Goal: Communication & Community: Share content

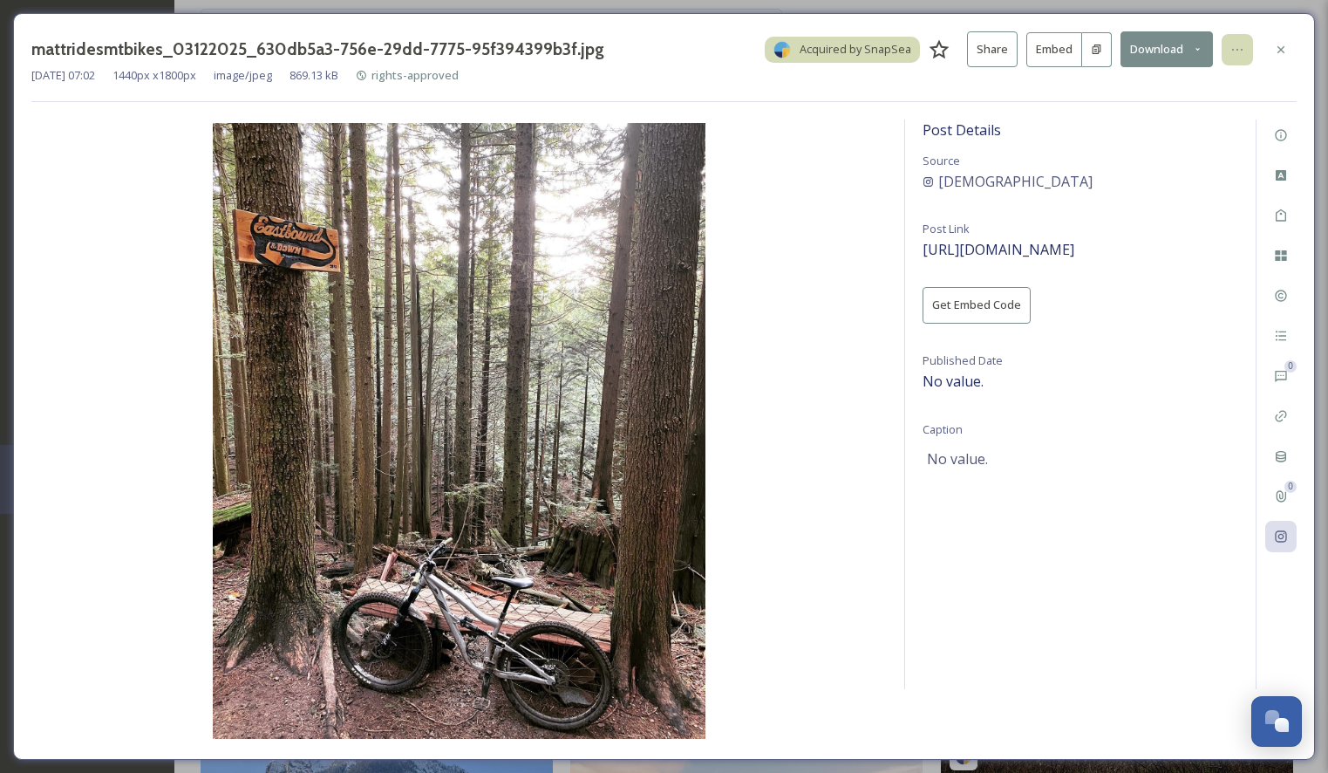
scroll to position [54452, 0]
click at [1277, 44] on icon at bounding box center [1281, 50] width 14 height 14
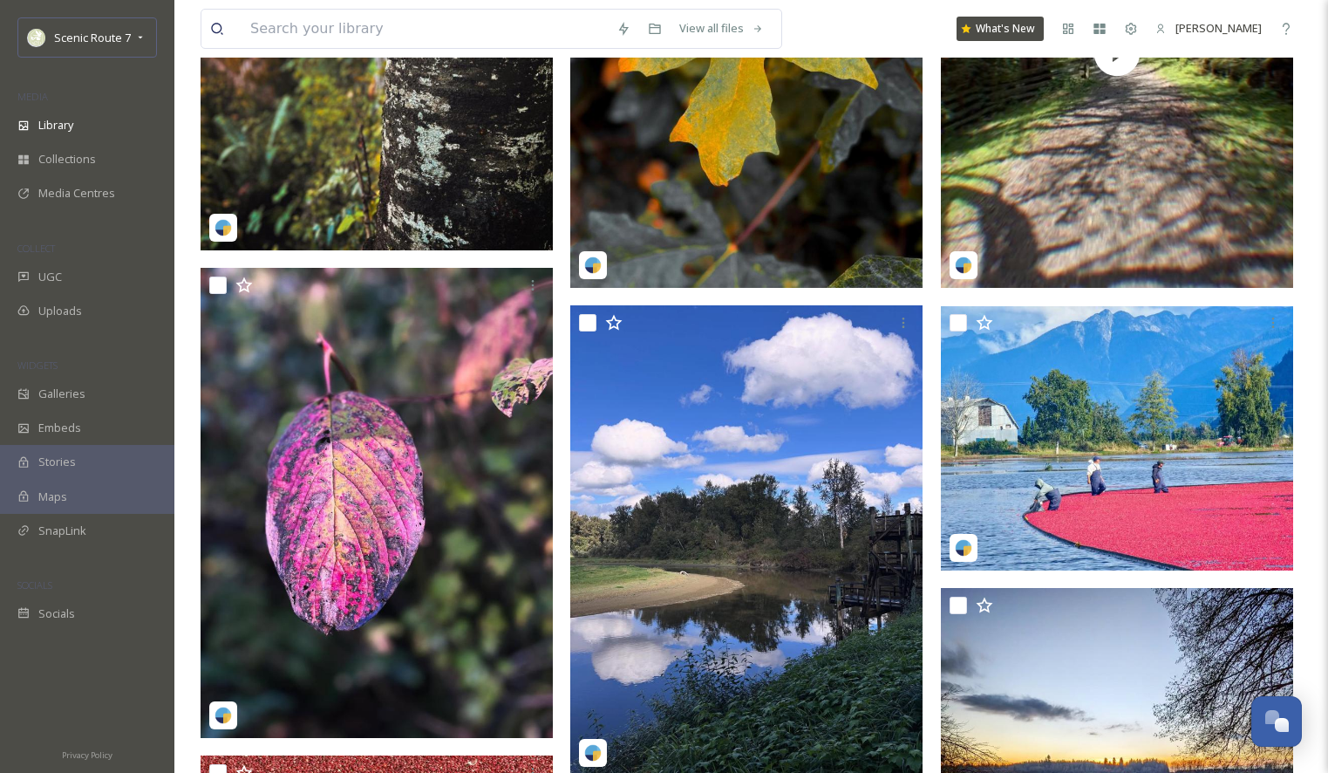
scroll to position [1630, 0]
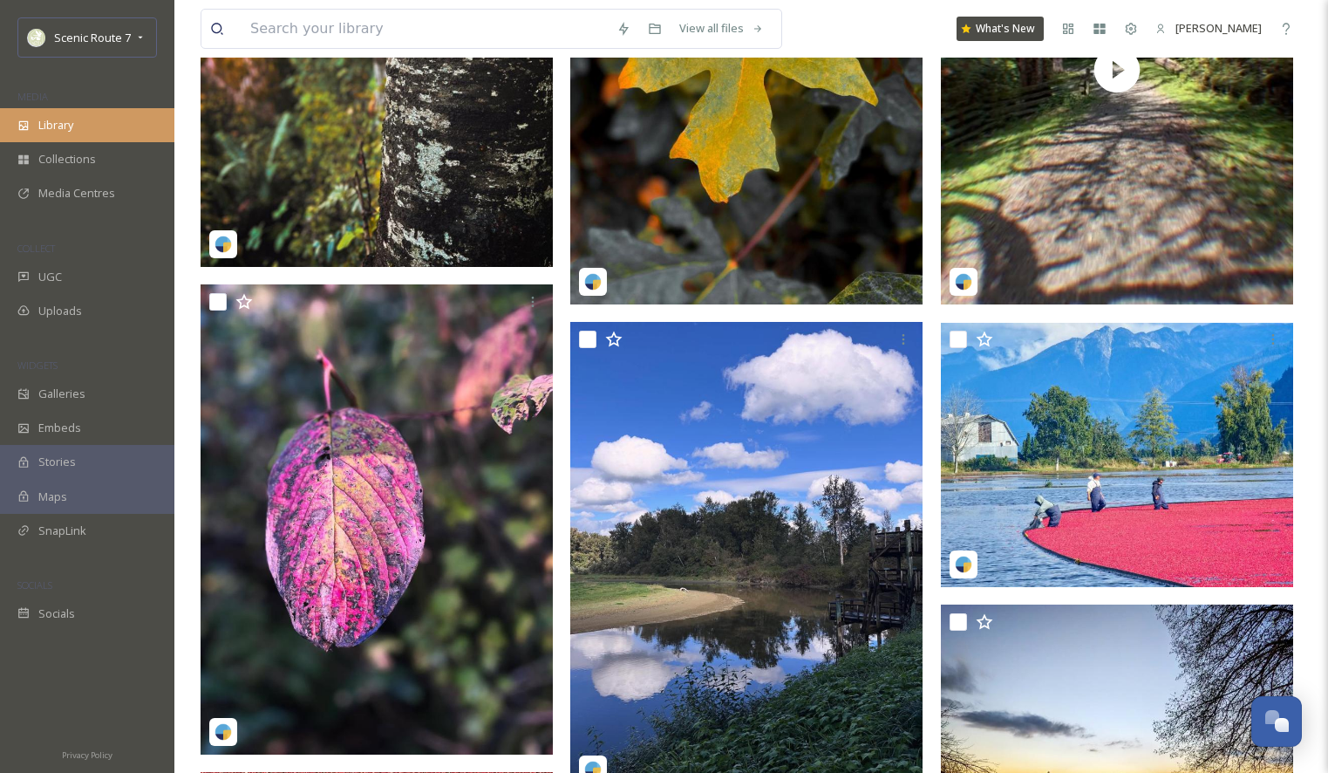
click at [90, 125] on div "Library" at bounding box center [87, 125] width 174 height 34
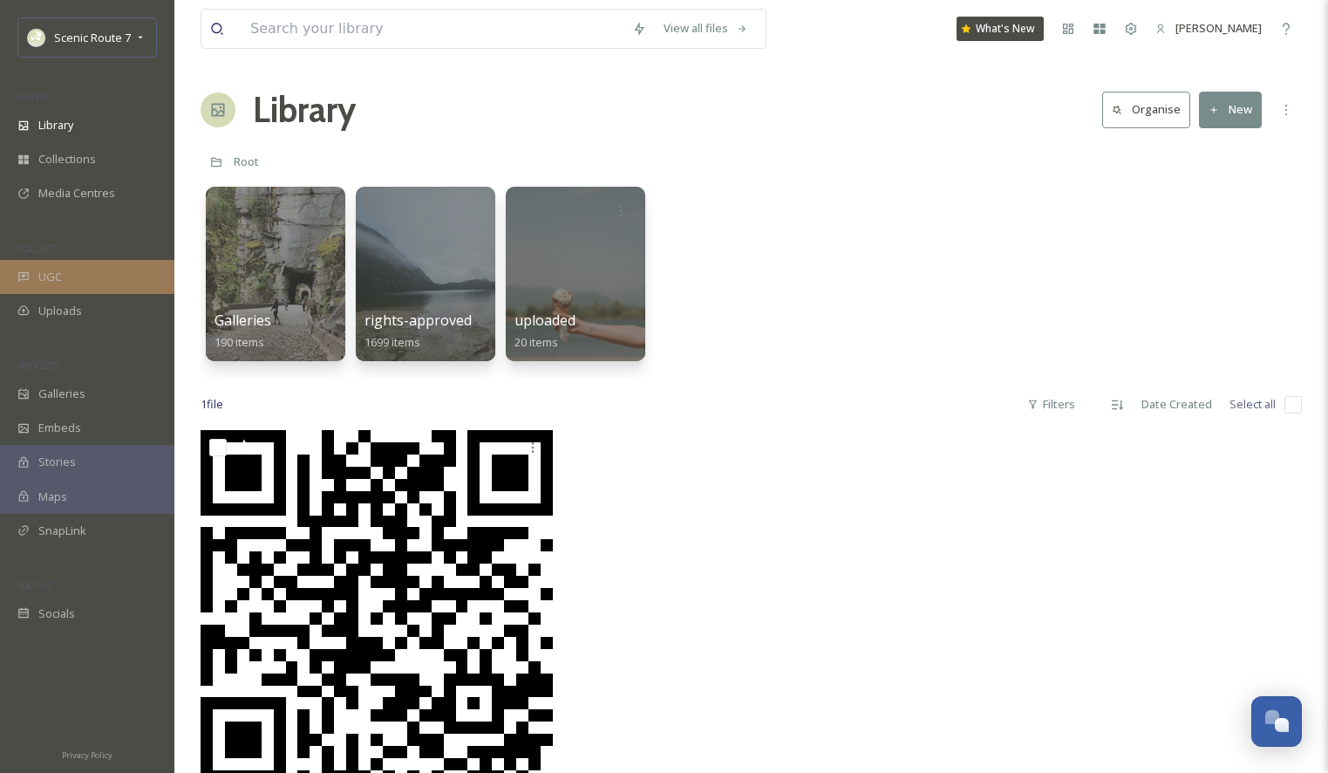
click at [63, 287] on div "UGC" at bounding box center [87, 277] width 174 height 34
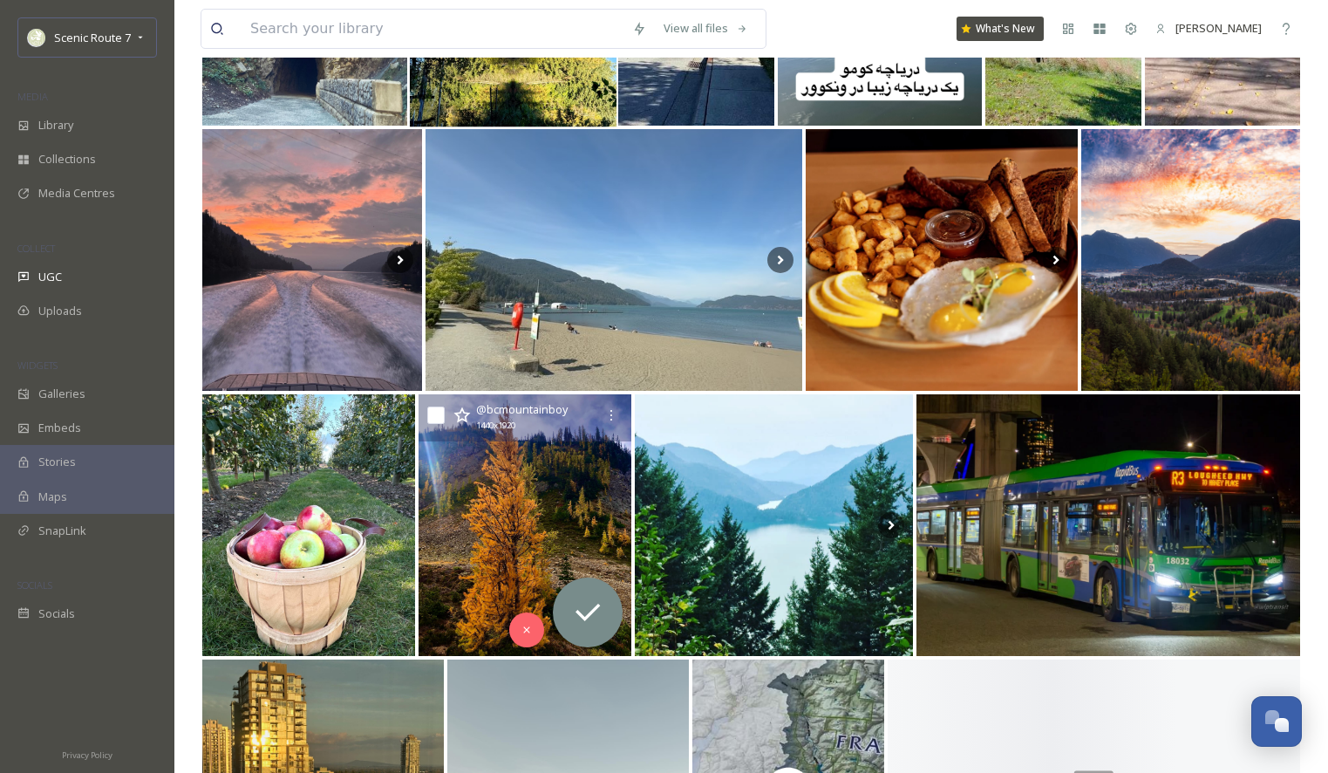
scroll to position [706, 0]
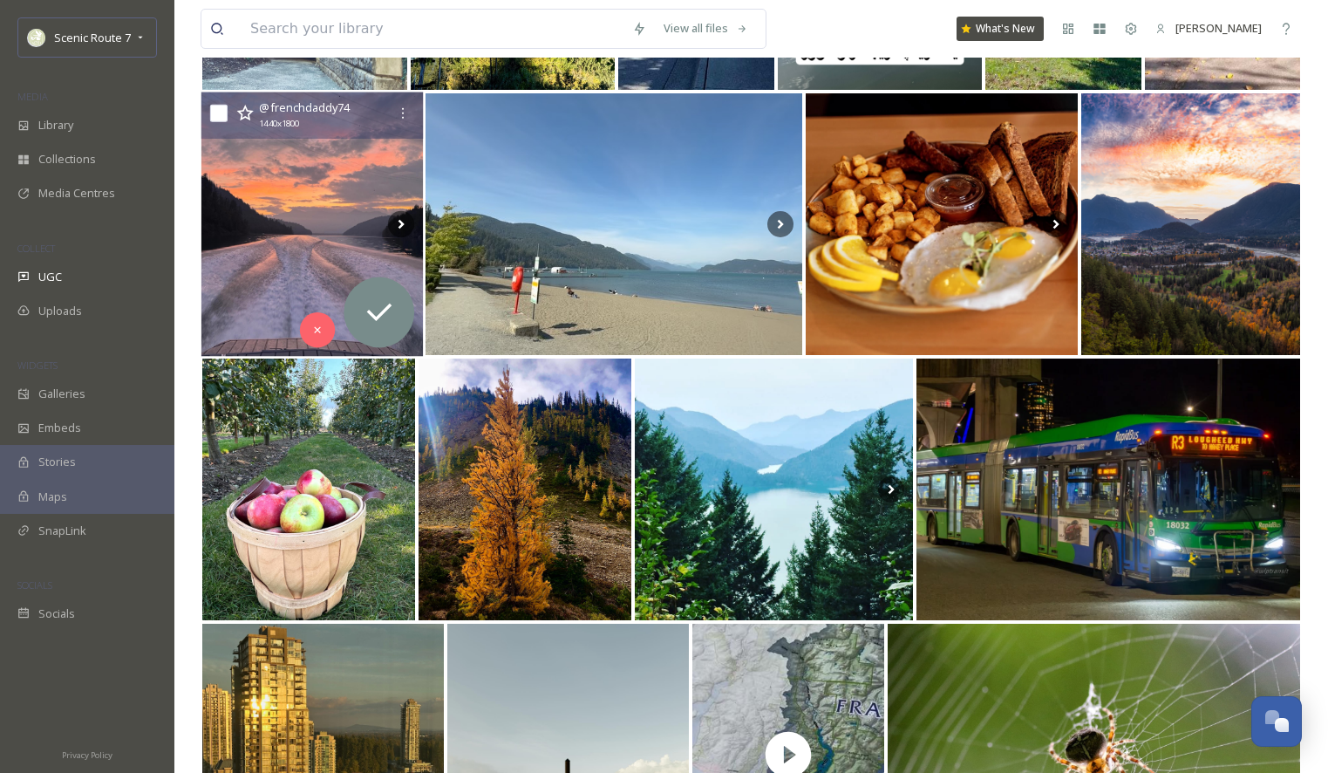
click at [270, 189] on img at bounding box center [311, 224] width 221 height 264
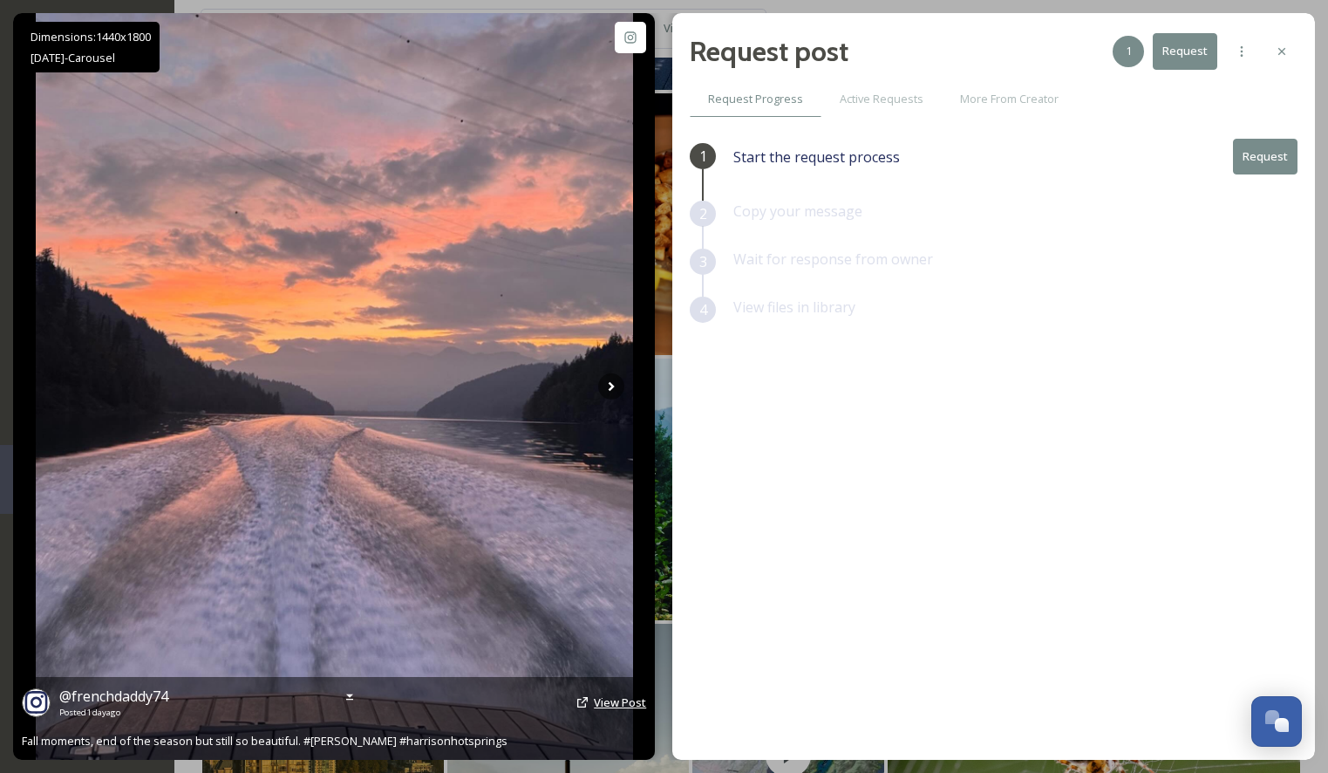
click at [608, 702] on span "View Post" at bounding box center [620, 702] width 52 height 16
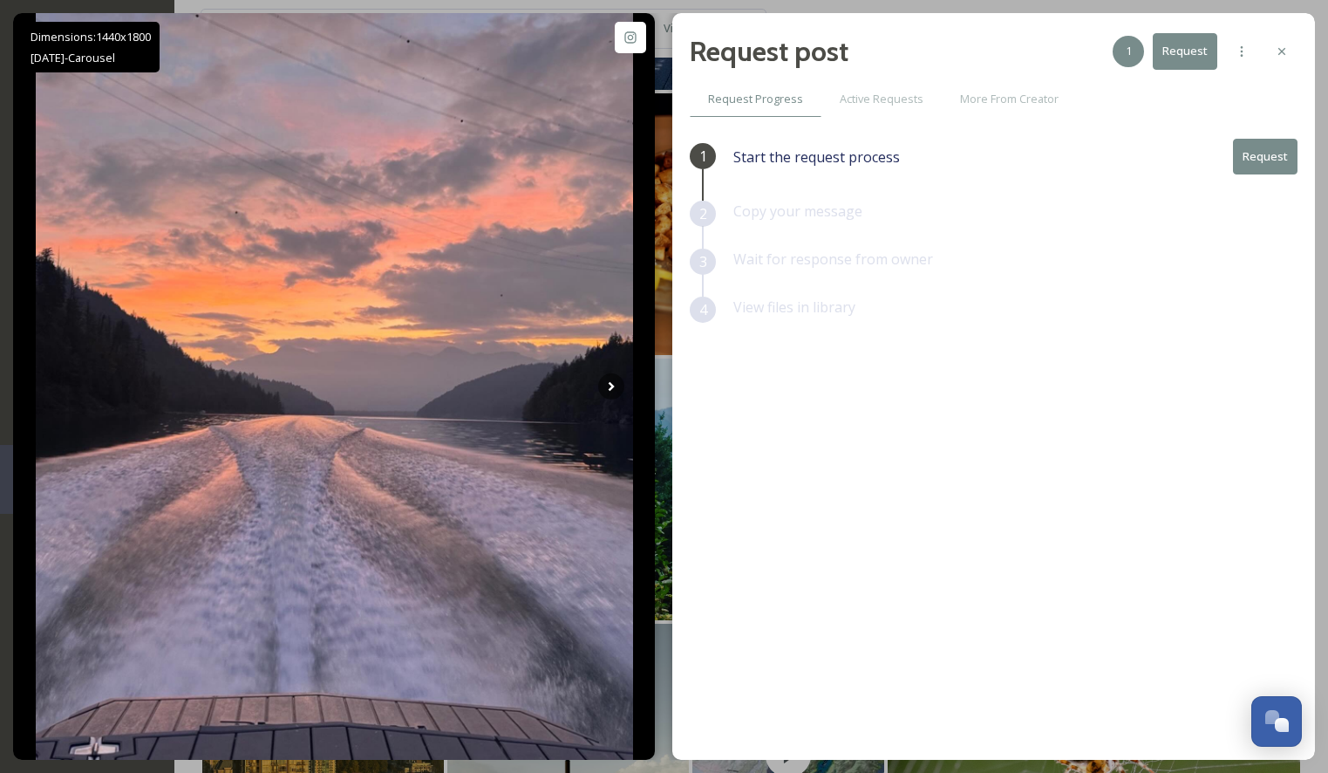
click at [1268, 155] on button "Request" at bounding box center [1265, 157] width 65 height 36
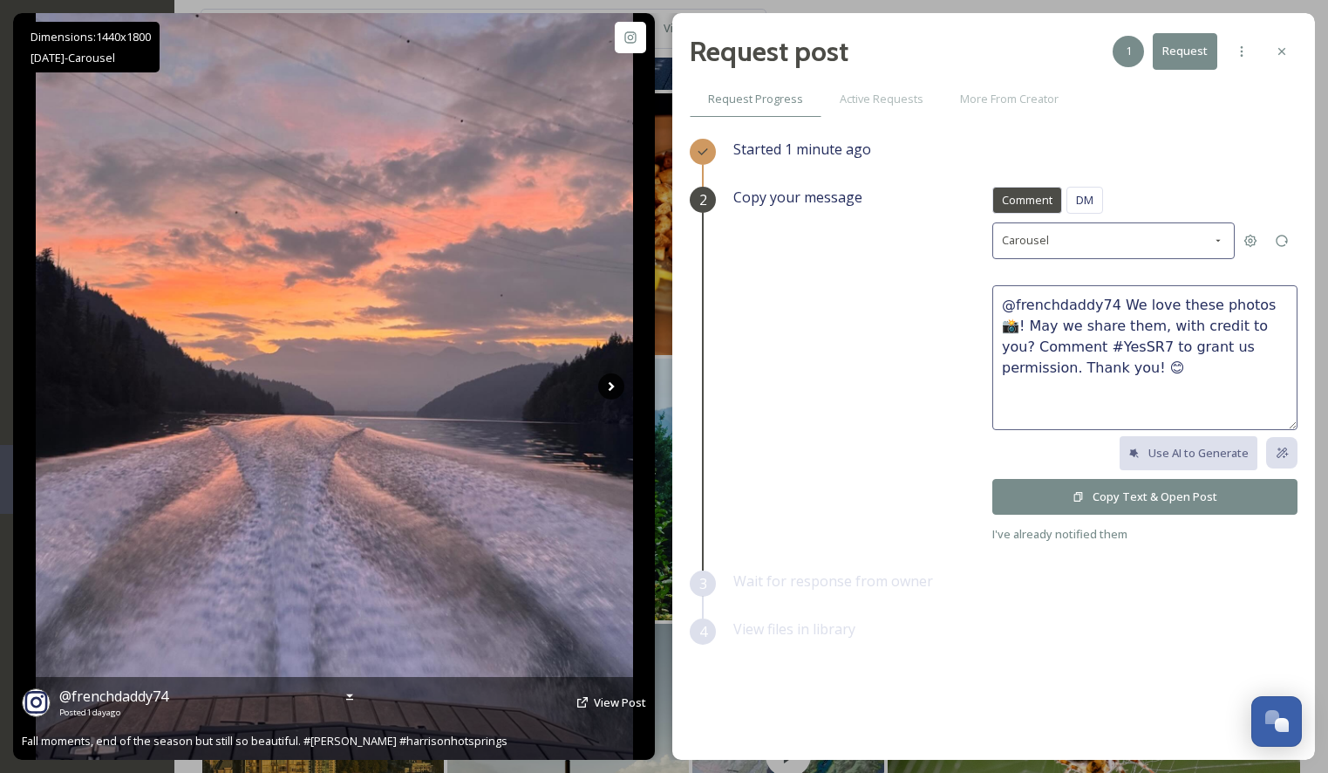
click at [615, 380] on icon at bounding box center [611, 386] width 26 height 26
click at [616, 381] on icon at bounding box center [611, 386] width 26 height 26
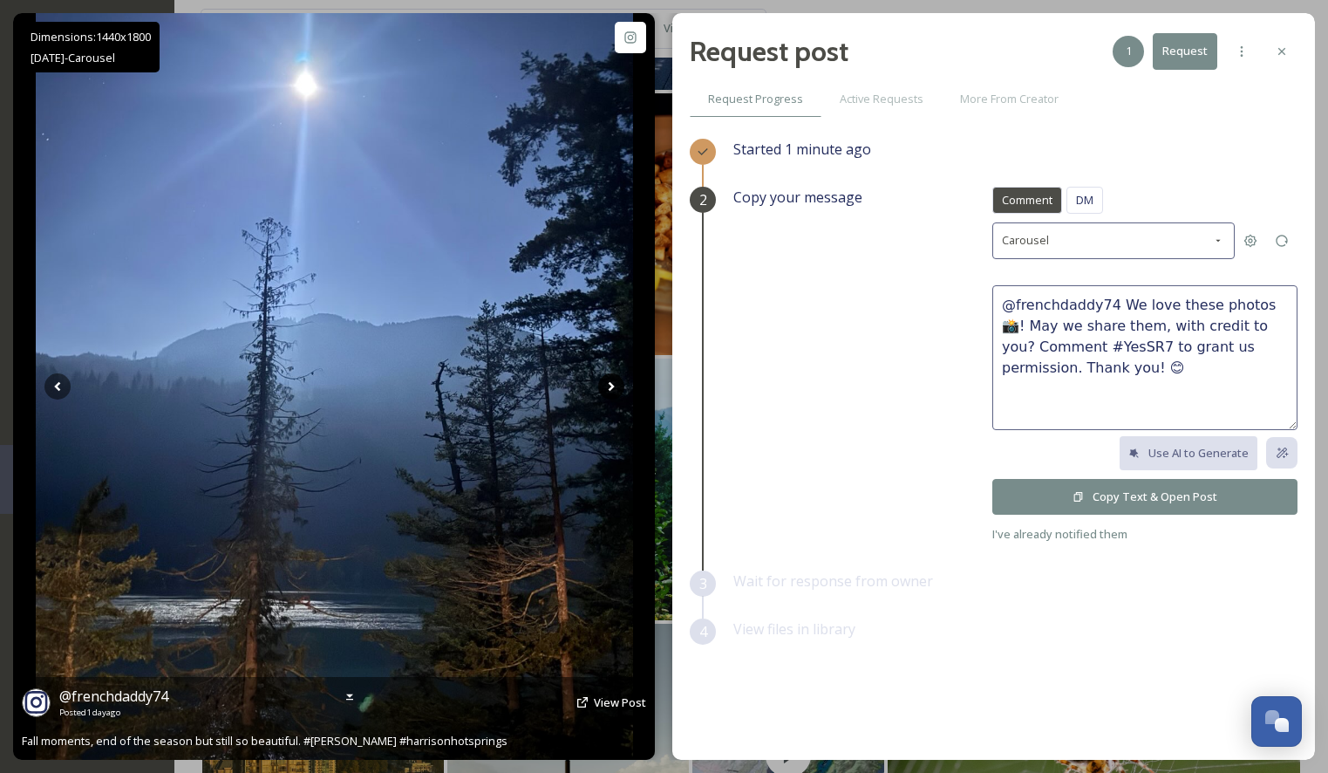
click at [615, 385] on icon at bounding box center [611, 386] width 26 height 26
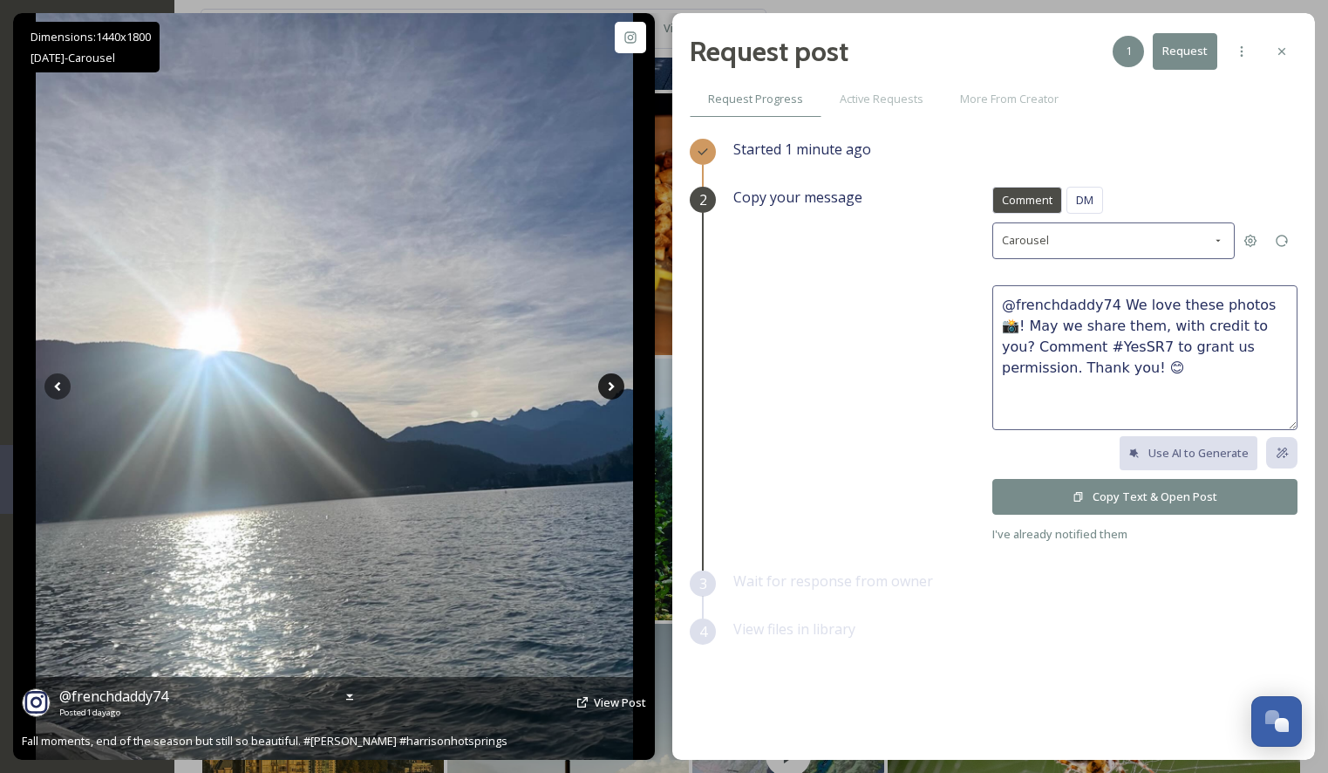
click at [615, 386] on icon at bounding box center [611, 386] width 26 height 26
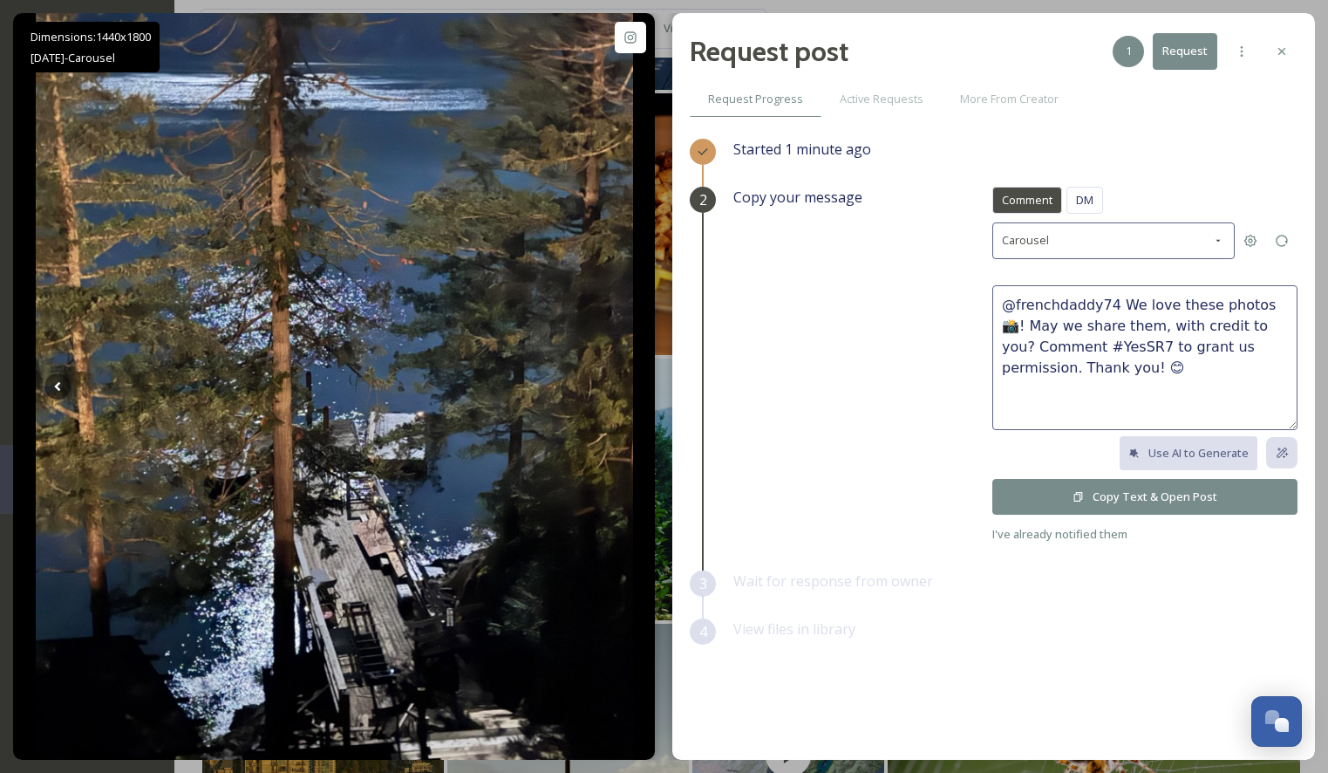
click at [1096, 499] on button "Copy Text & Open Post" at bounding box center [1144, 497] width 305 height 36
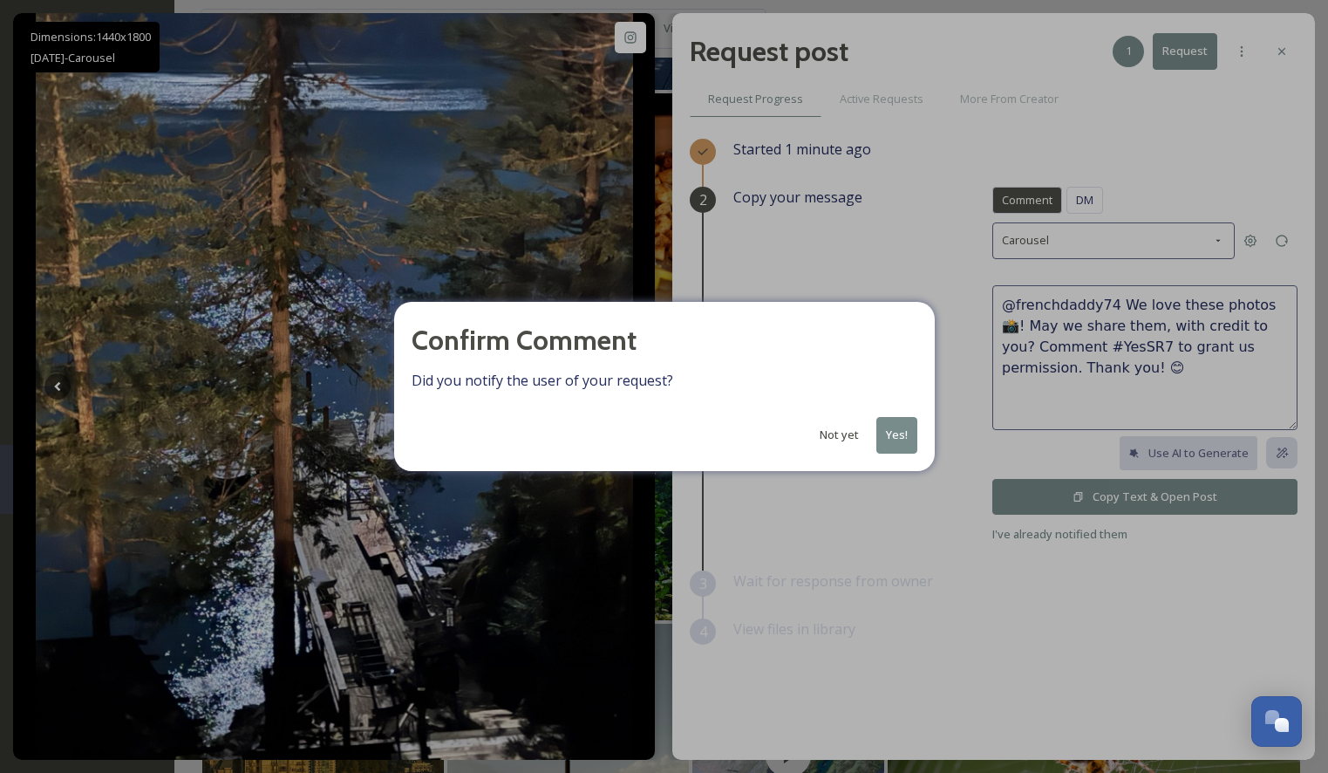
click at [896, 432] on button "Yes!" at bounding box center [896, 435] width 41 height 36
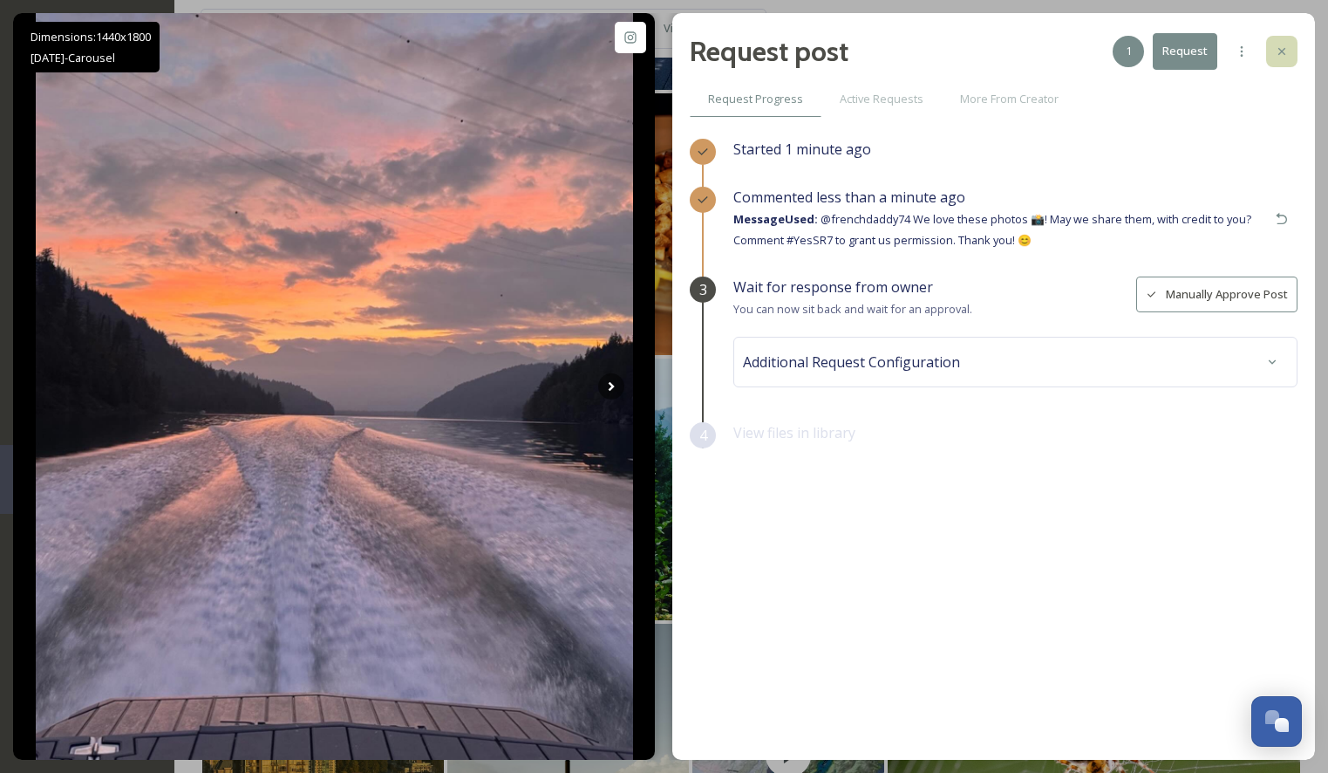
click at [1283, 51] on icon at bounding box center [1281, 51] width 7 height 7
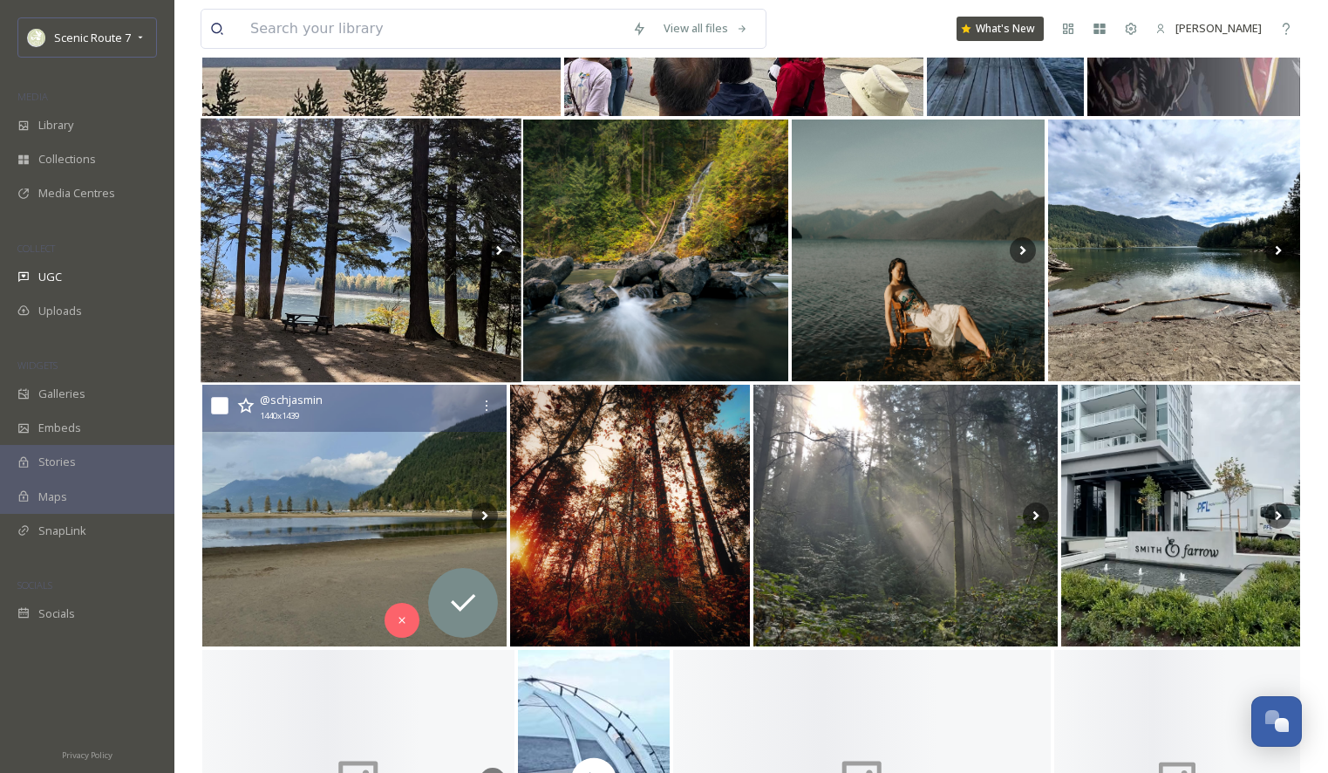
scroll to position [5743, 0]
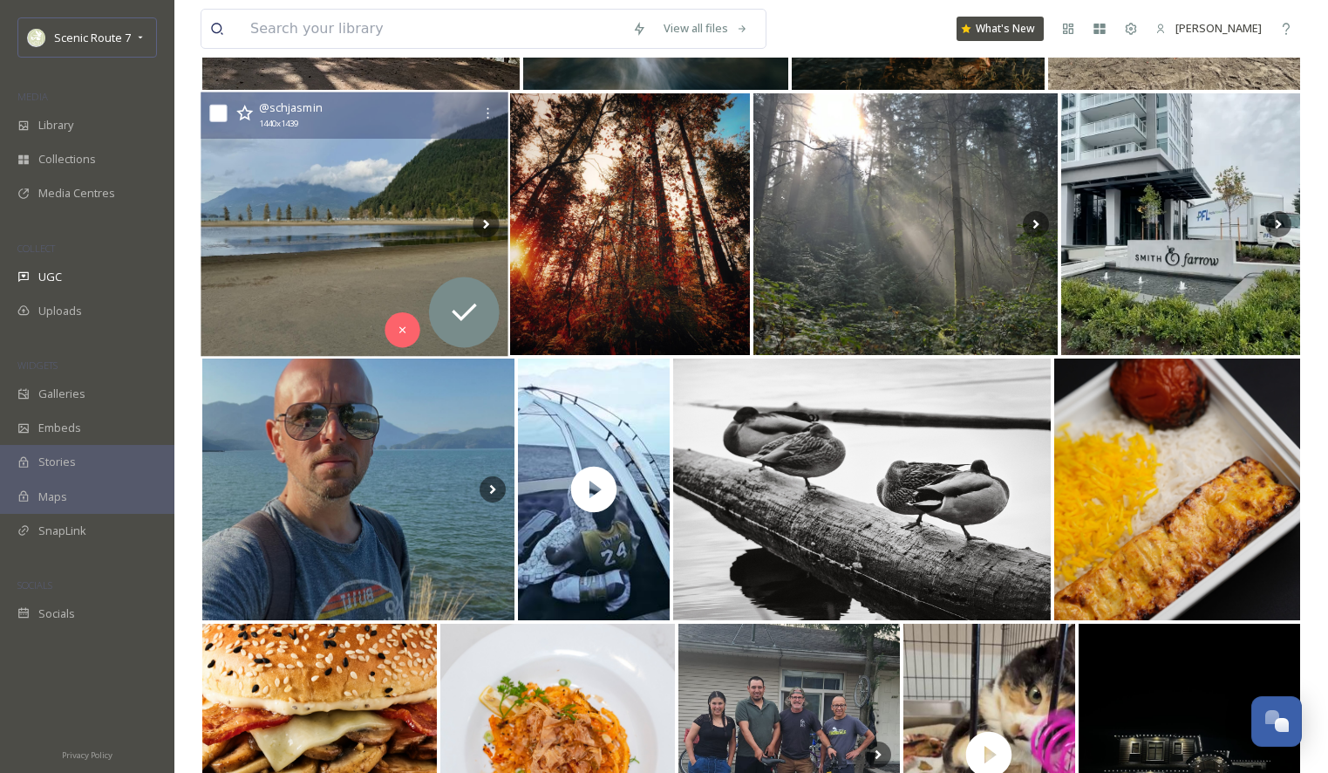
click at [287, 271] on img at bounding box center [355, 224] width 308 height 264
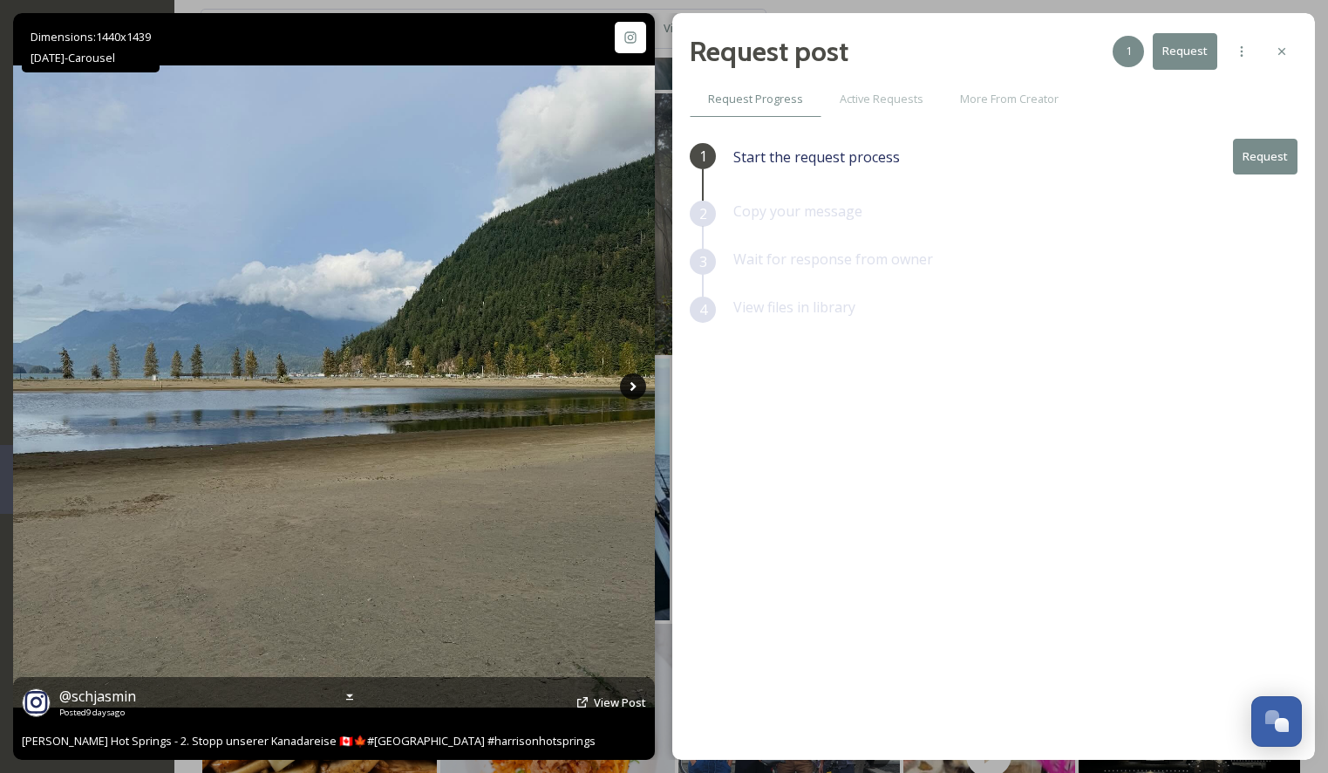
click at [632, 385] on icon at bounding box center [633, 387] width 6 height 10
click at [628, 387] on icon at bounding box center [633, 386] width 26 height 26
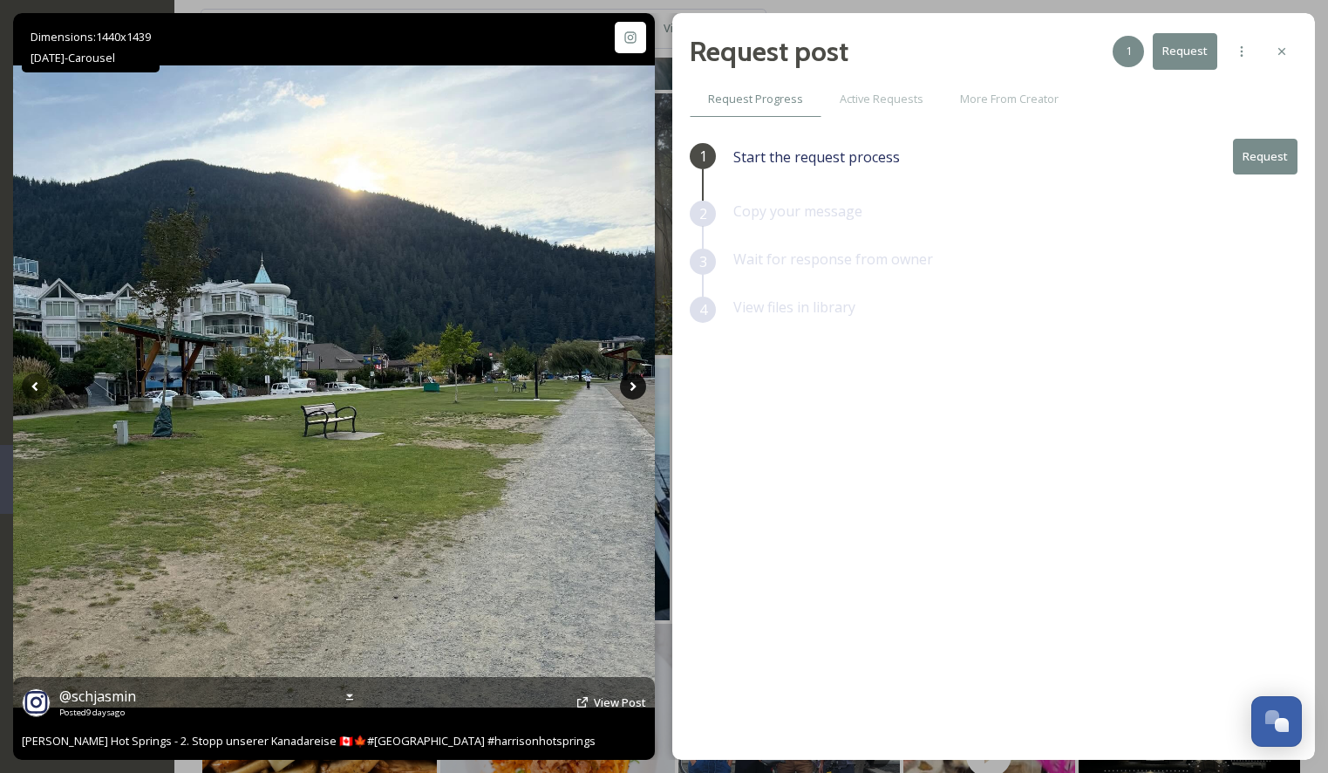
click at [630, 386] on icon at bounding box center [633, 386] width 26 height 26
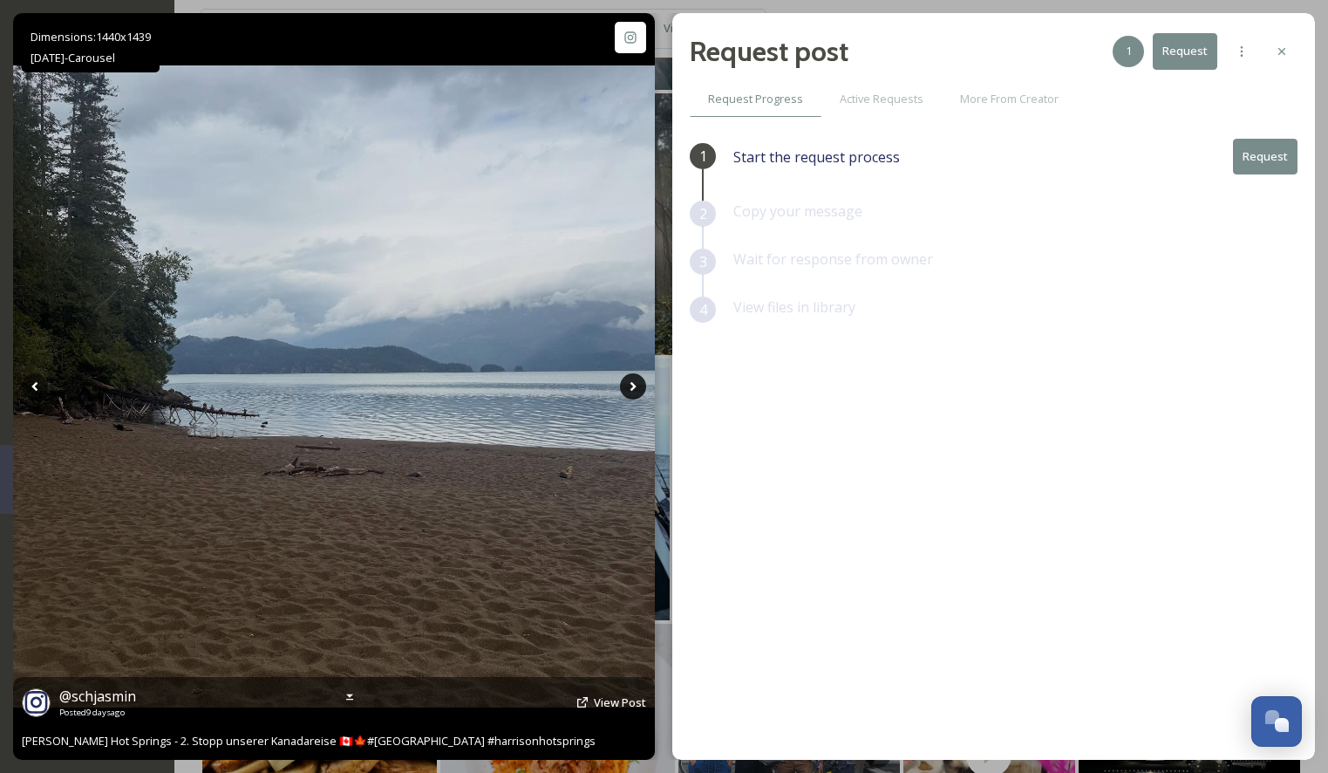
click at [633, 386] on icon at bounding box center [633, 387] width 6 height 10
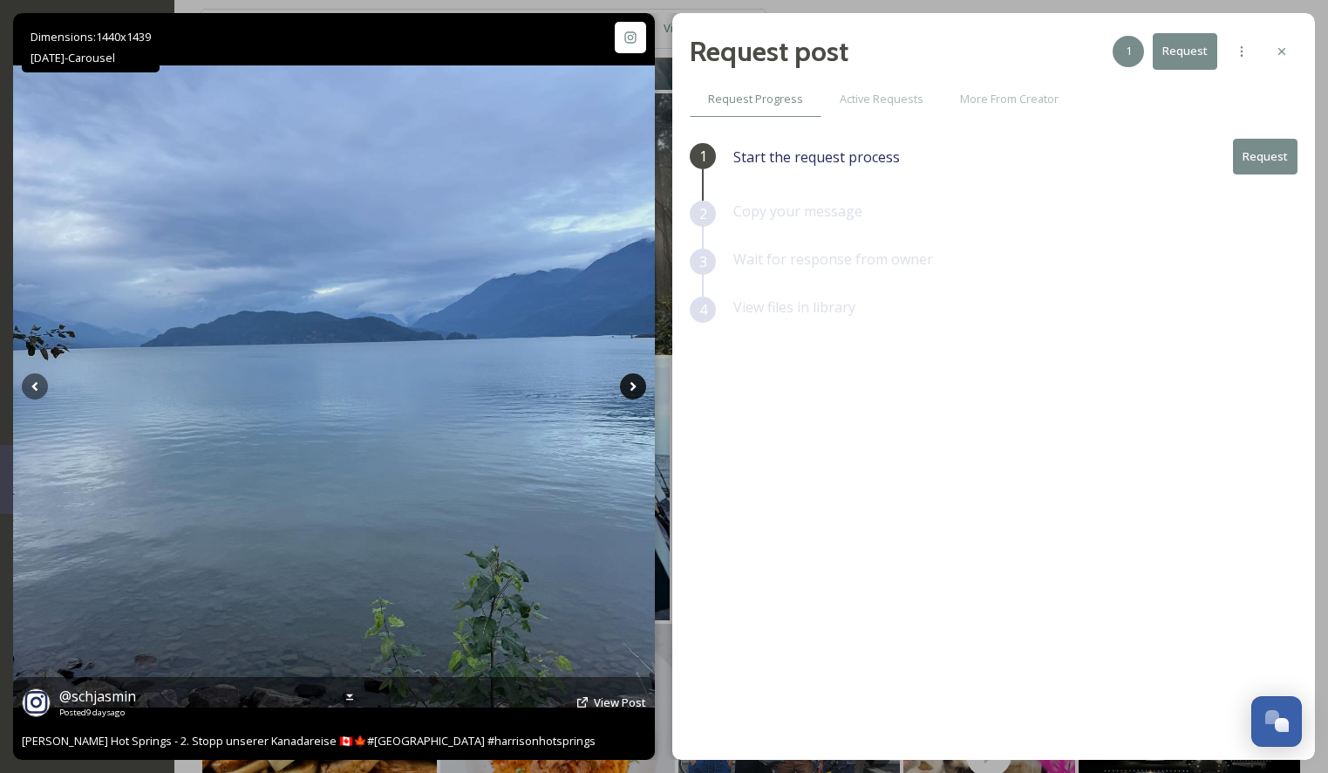
click at [633, 386] on icon at bounding box center [633, 387] width 6 height 10
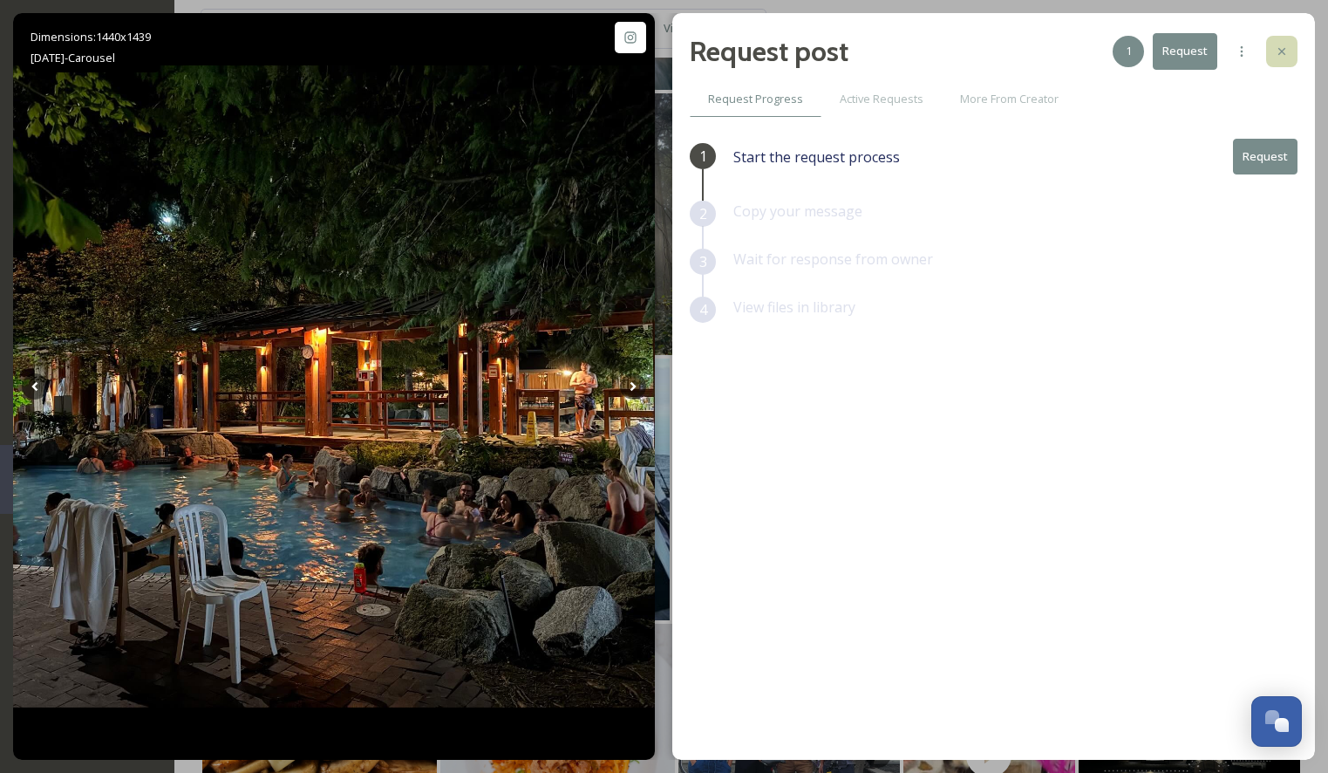
click at [1285, 46] on icon at bounding box center [1282, 51] width 14 height 14
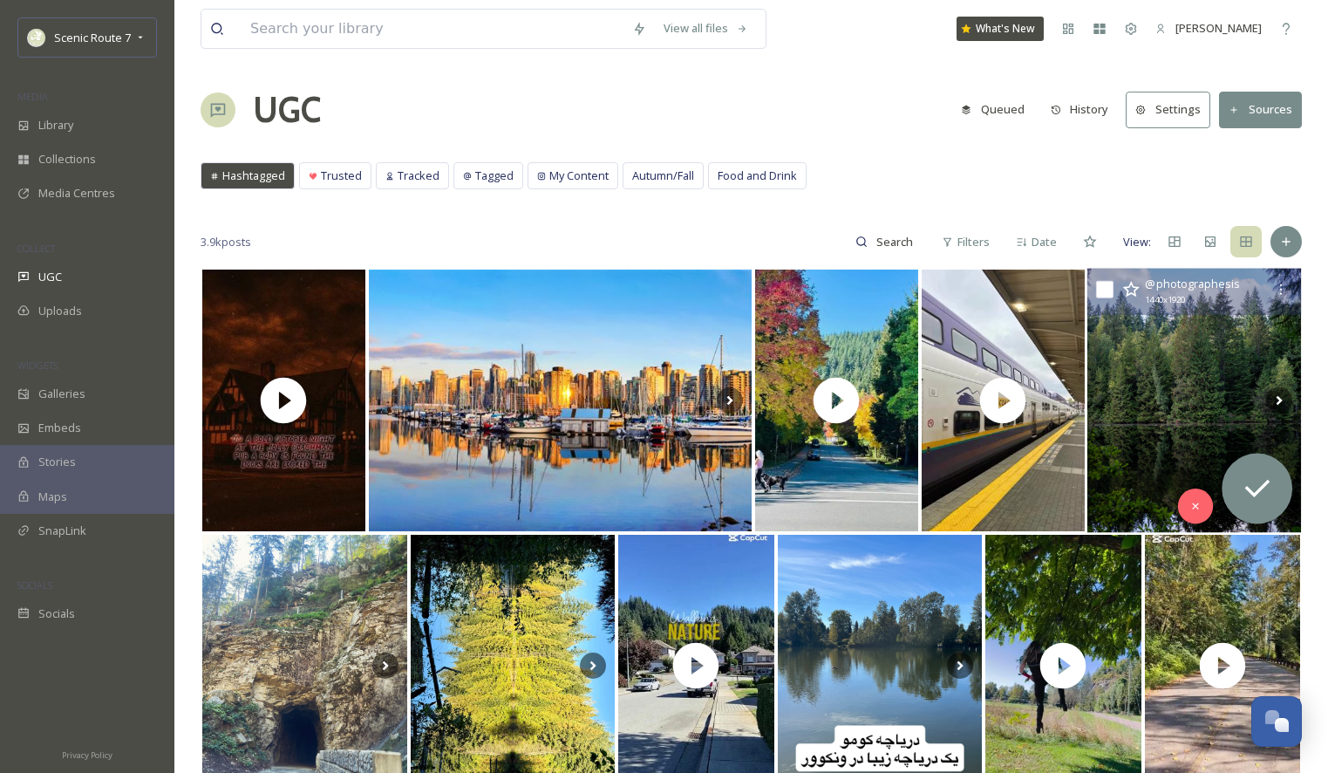
click at [1154, 323] on img at bounding box center [1194, 401] width 215 height 264
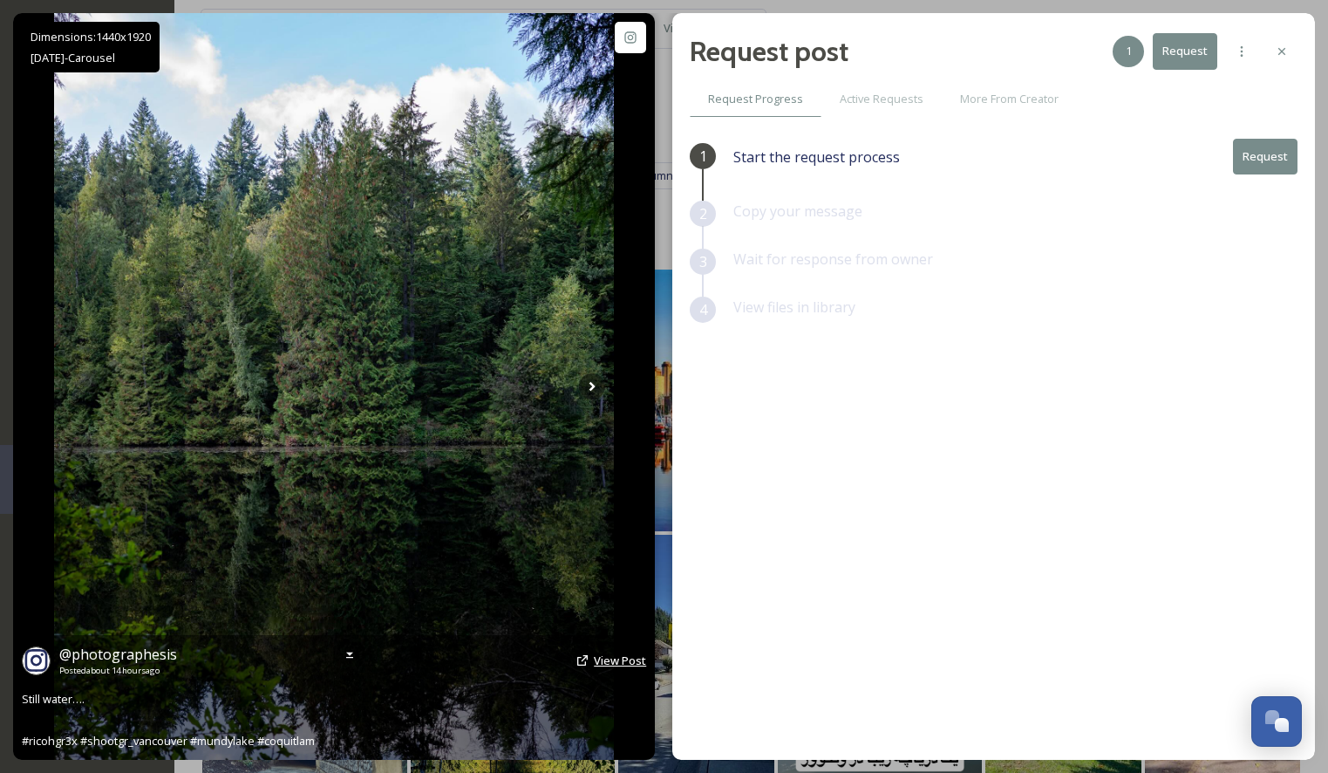
click at [610, 663] on span "View Post" at bounding box center [620, 660] width 52 height 16
click at [611, 657] on span "View Post" at bounding box center [620, 660] width 52 height 16
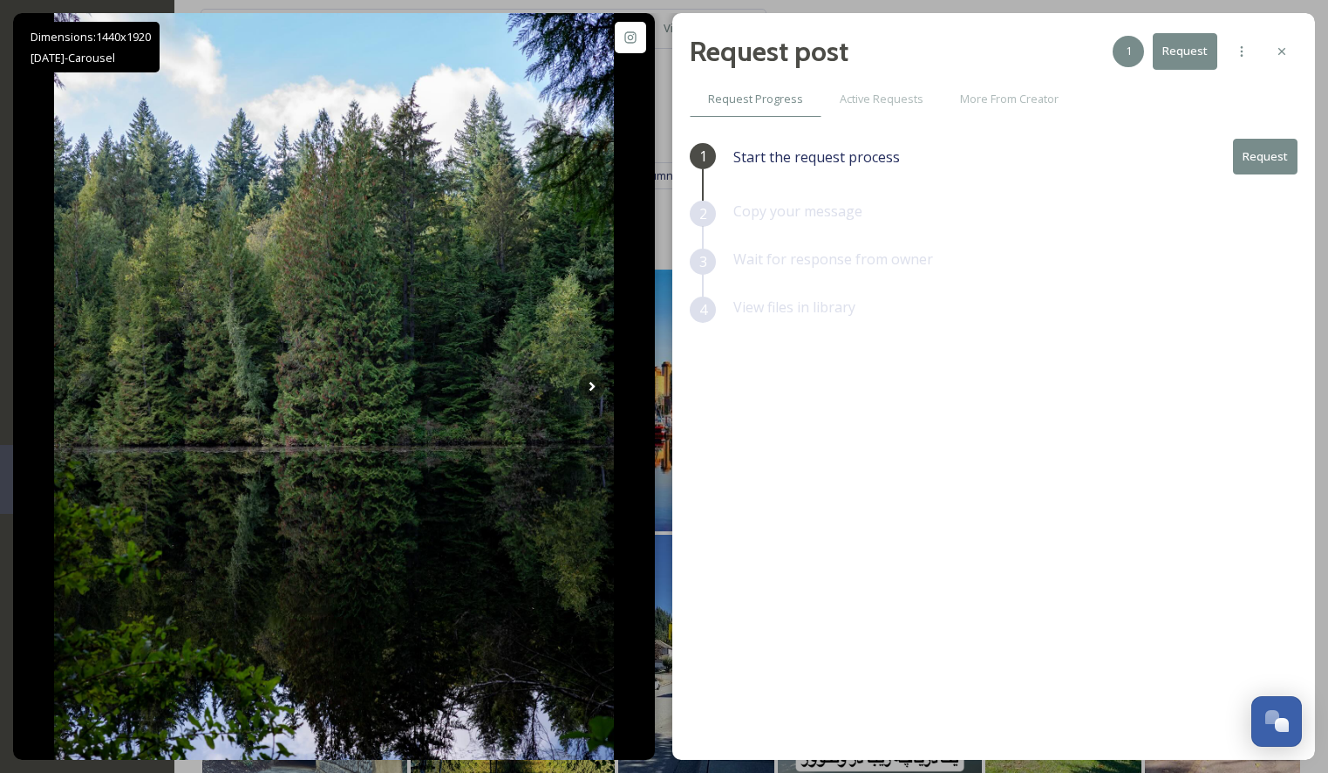
click at [1269, 158] on button "Request" at bounding box center [1265, 157] width 65 height 36
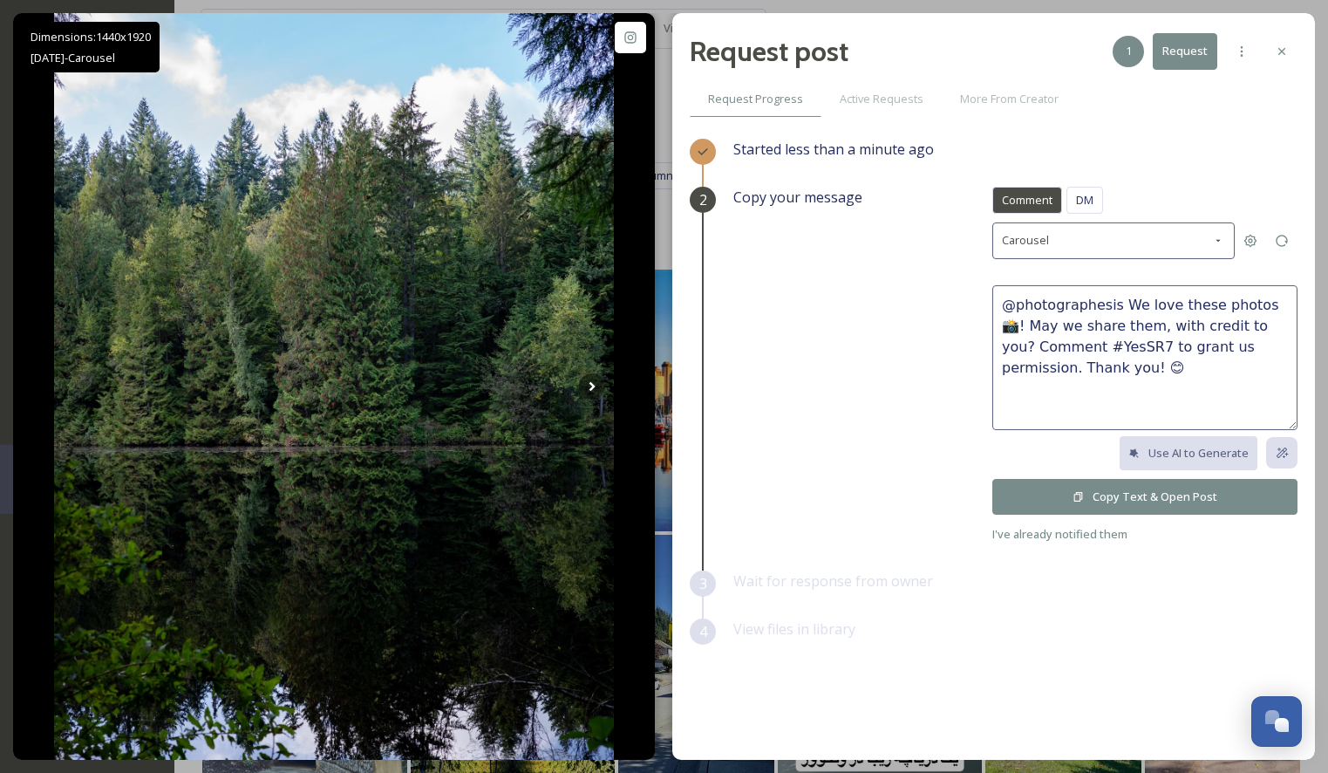
click at [1086, 498] on button "Copy Text & Open Post" at bounding box center [1144, 497] width 305 height 36
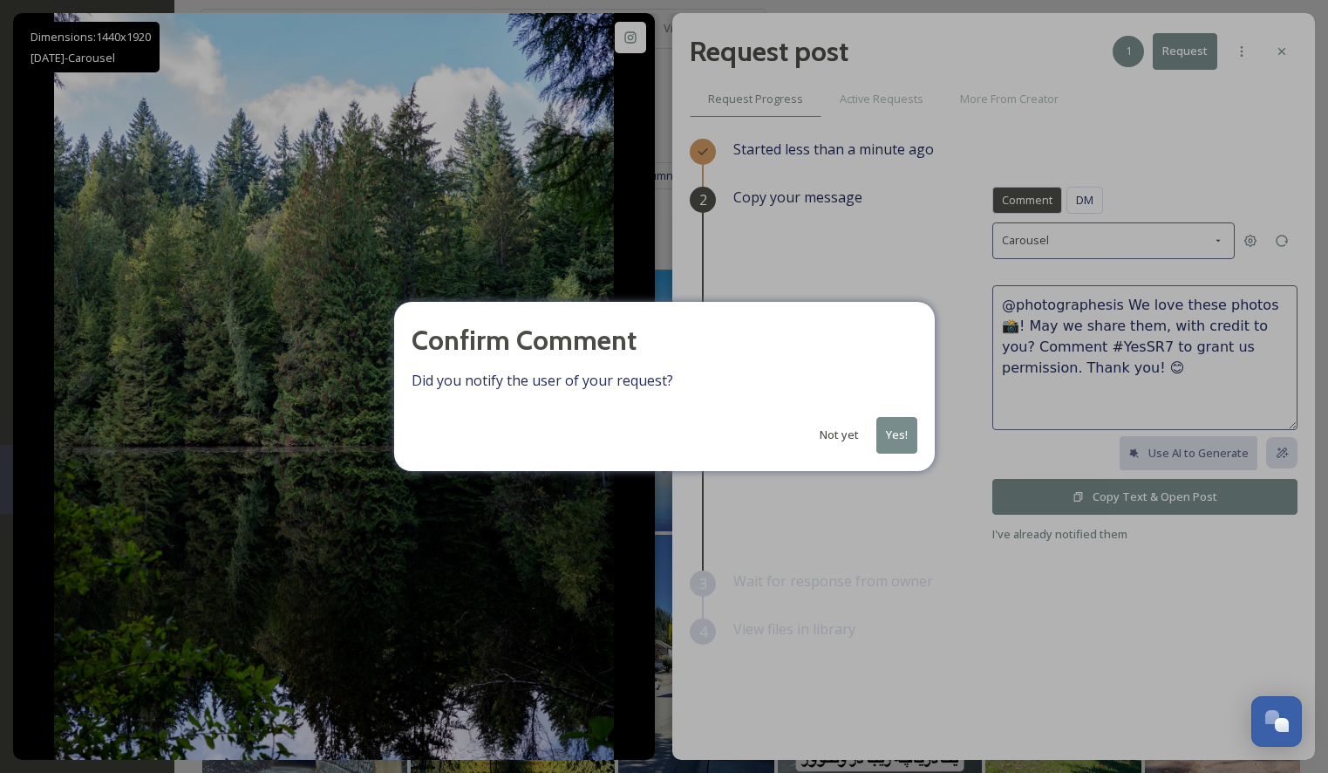
click at [889, 441] on button "Yes!" at bounding box center [896, 435] width 41 height 36
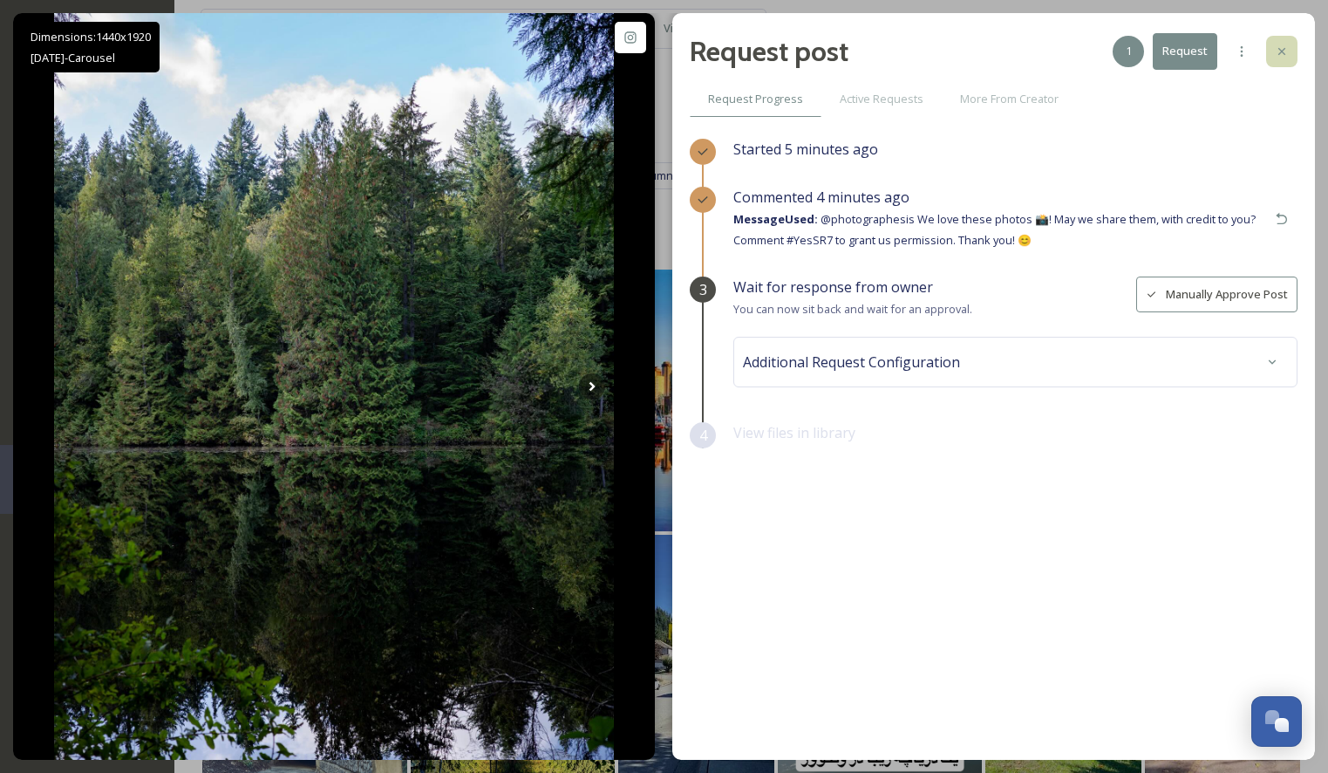
click at [1290, 58] on div at bounding box center [1281, 51] width 31 height 31
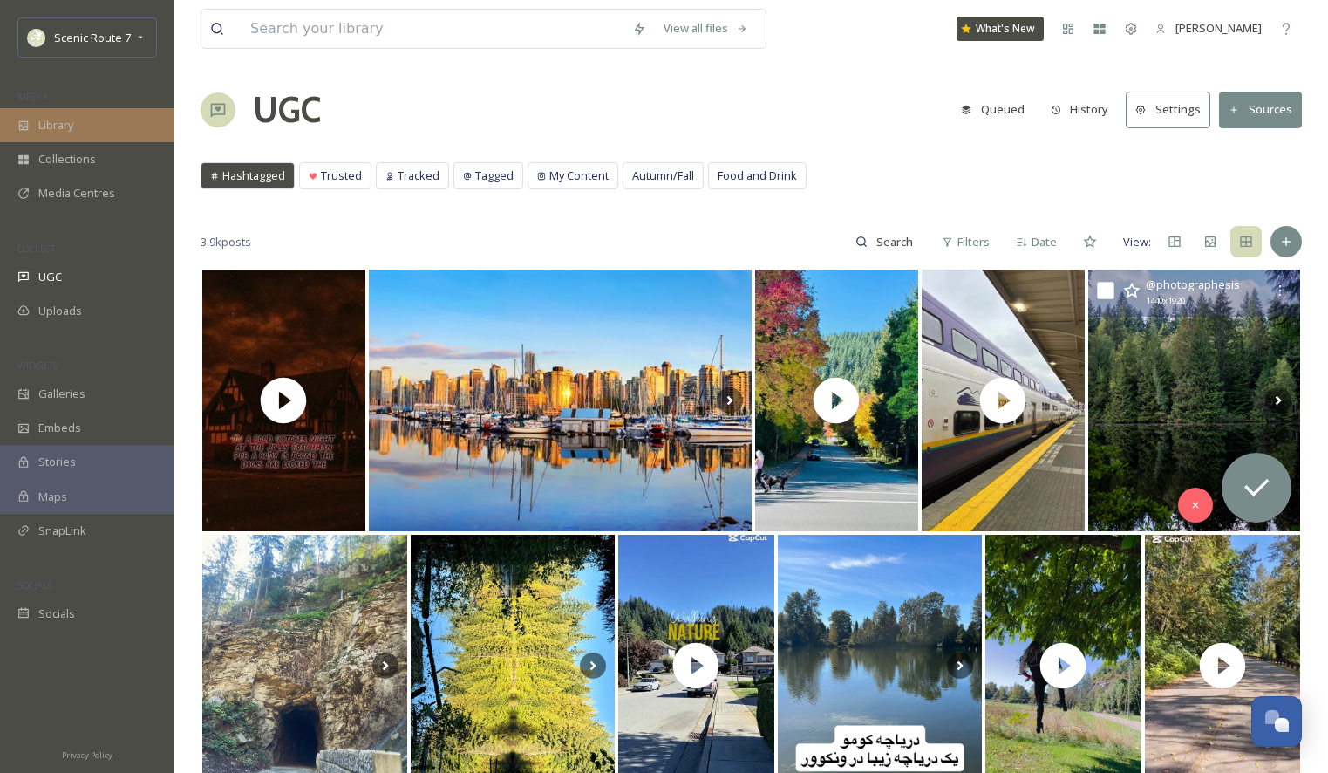
click at [68, 133] on div "Library" at bounding box center [87, 125] width 174 height 34
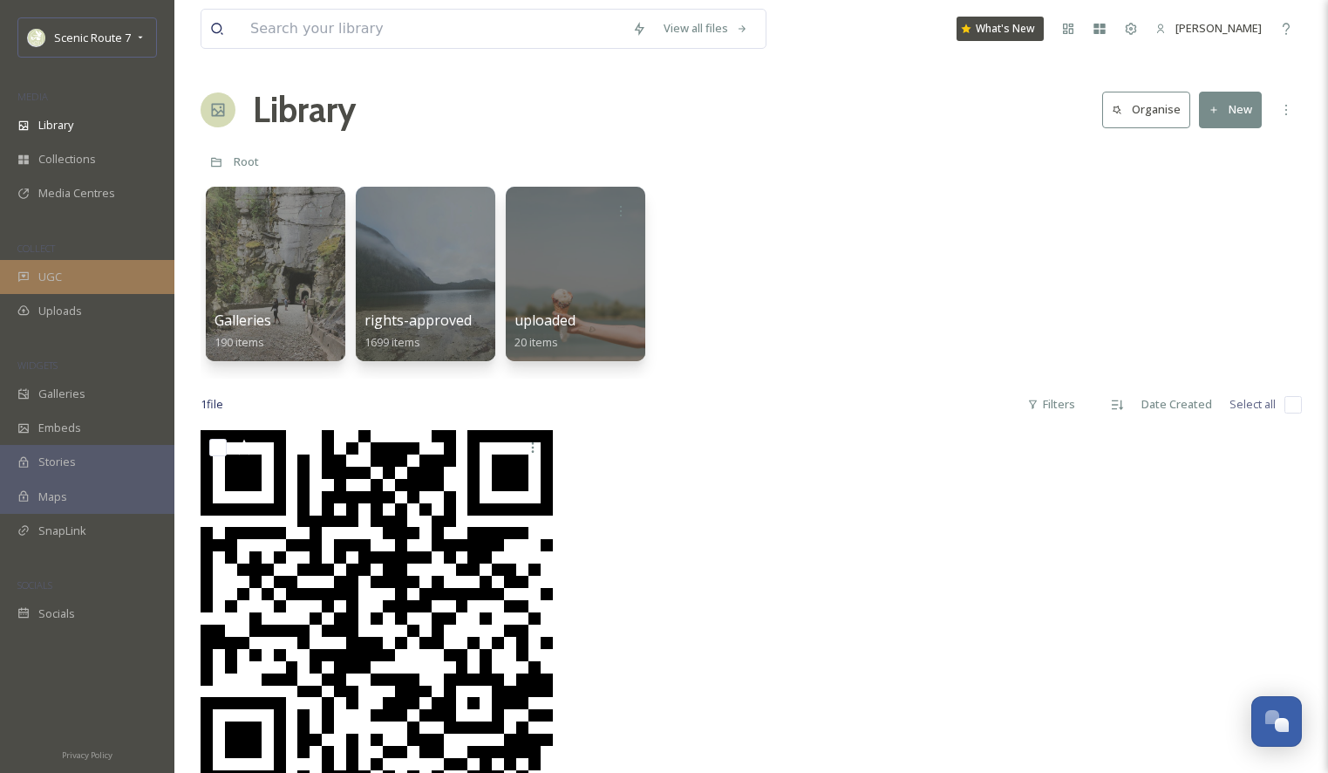
click at [62, 276] on div "UGC" at bounding box center [87, 277] width 174 height 34
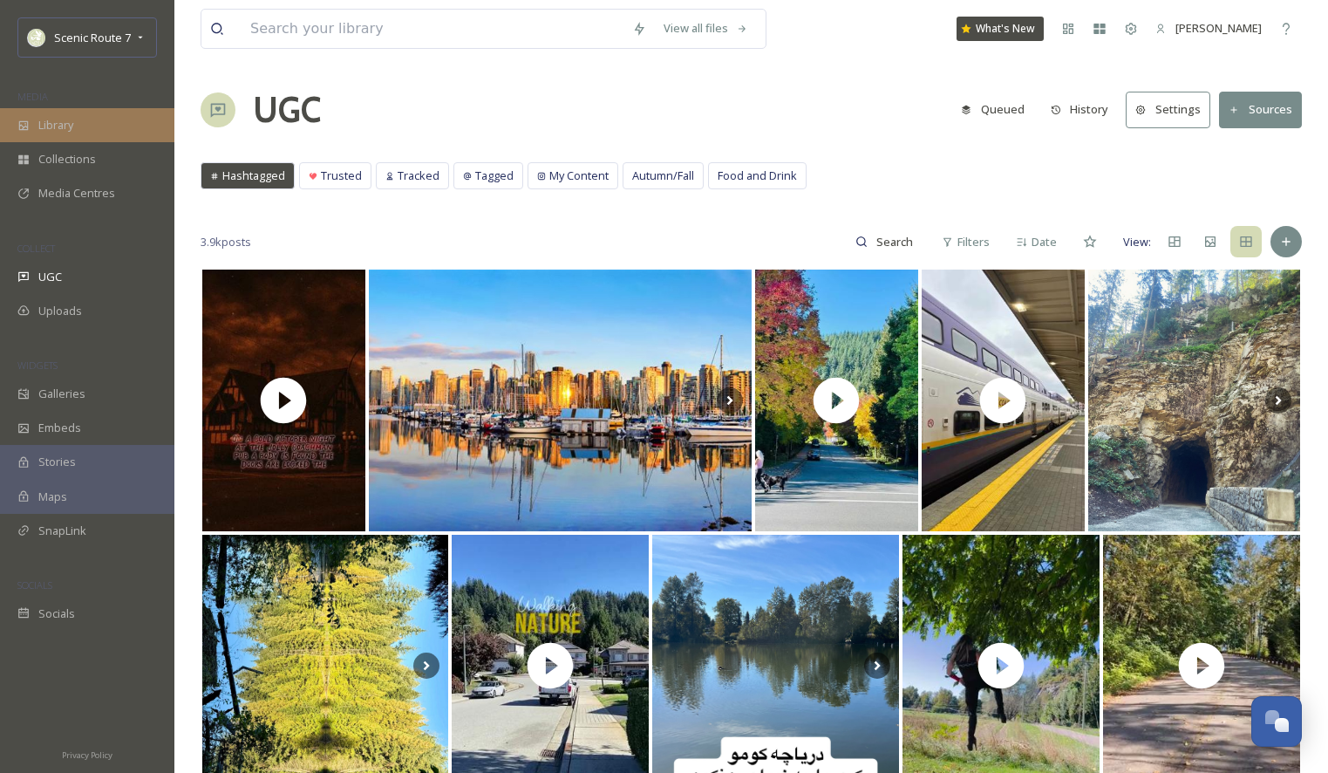
click at [68, 131] on span "Library" at bounding box center [55, 125] width 35 height 17
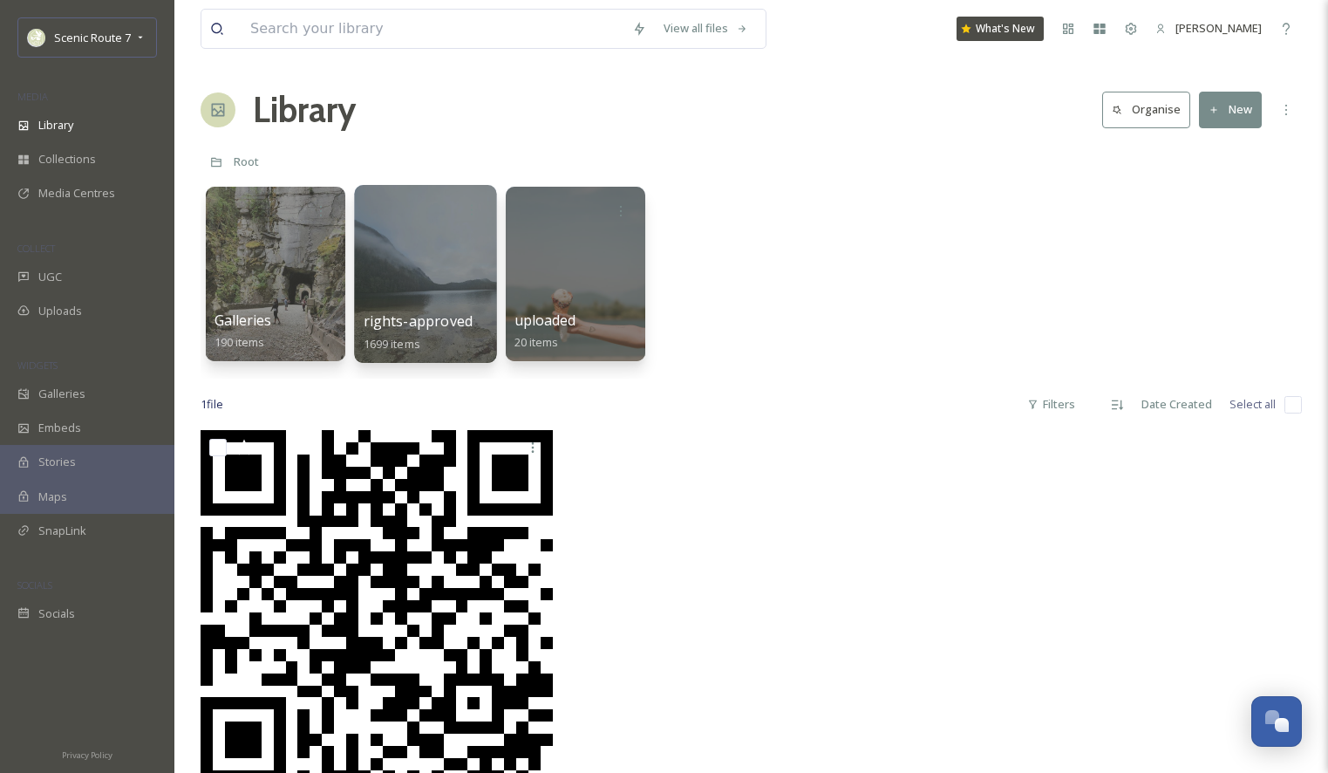
click at [429, 285] on div at bounding box center [425, 274] width 142 height 178
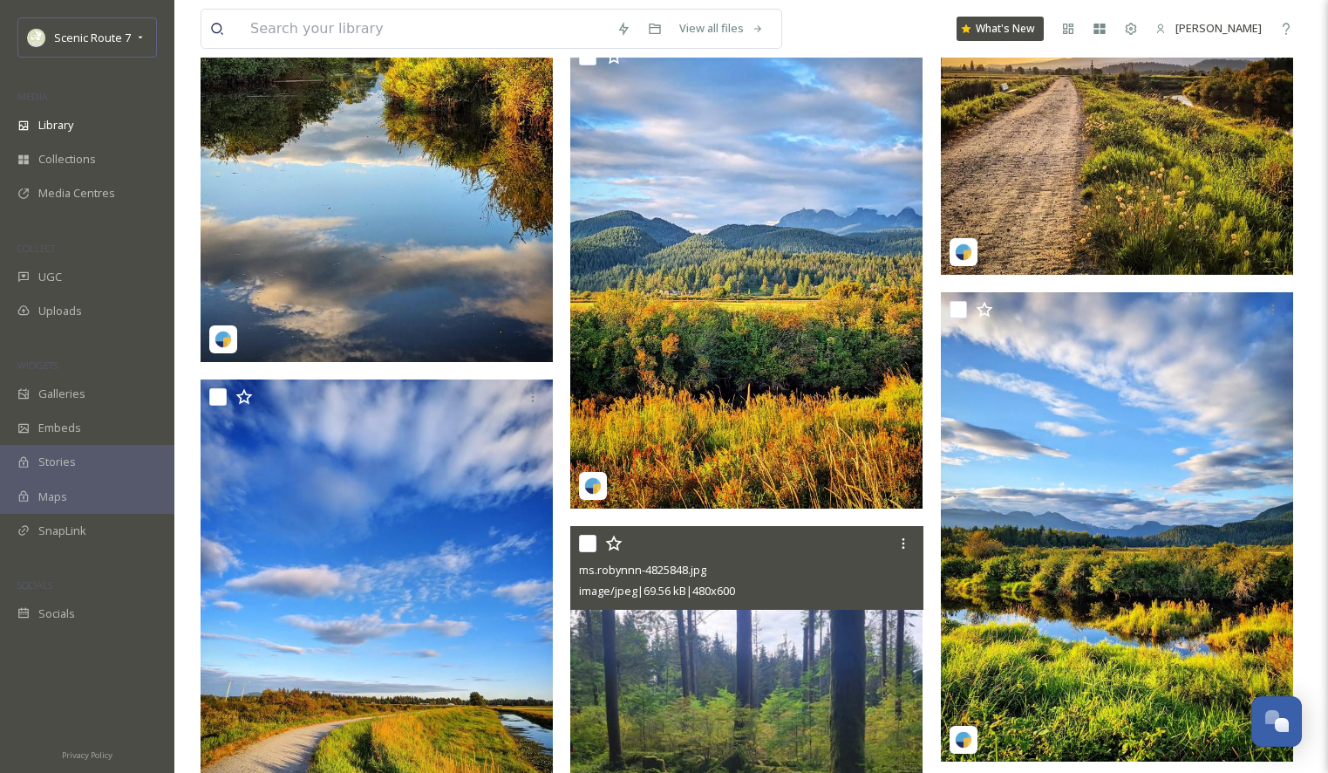
scroll to position [7585, 0]
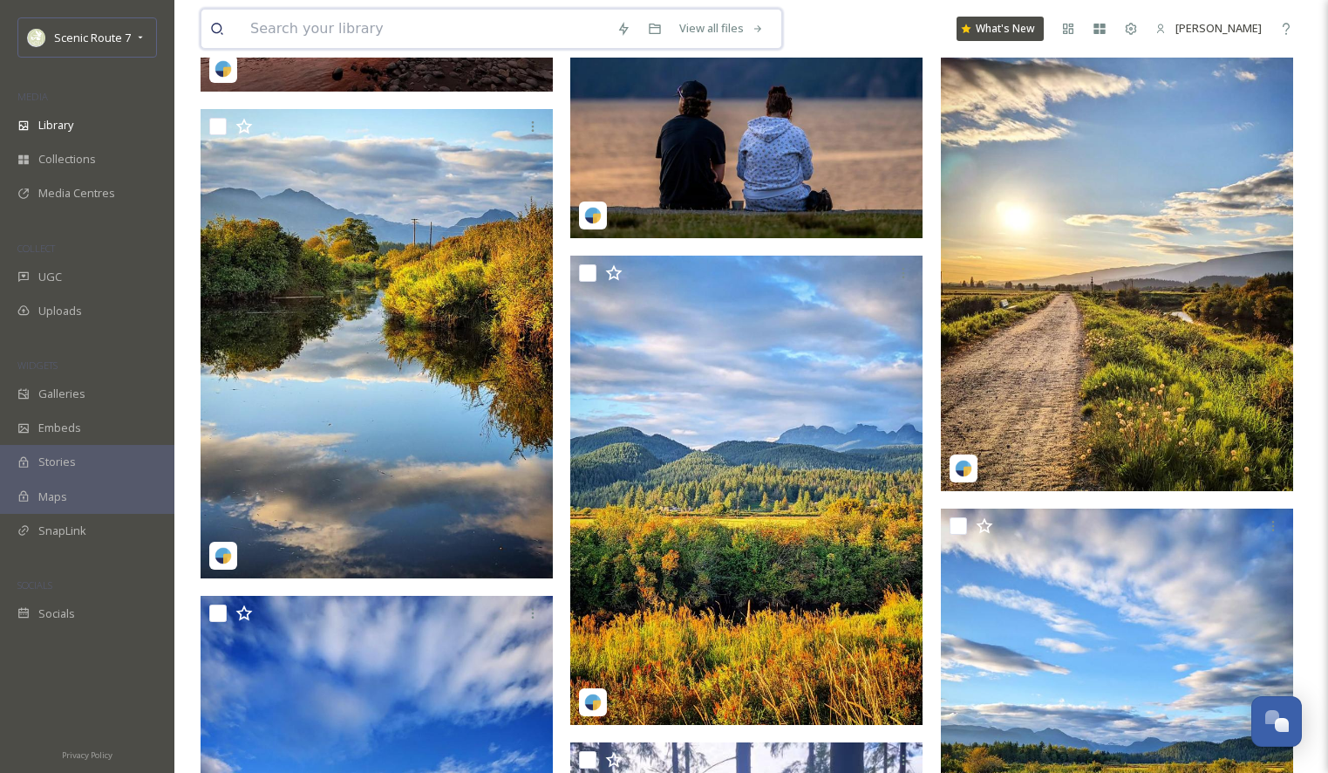
click at [270, 31] on input at bounding box center [425, 29] width 366 height 38
type input "mapleridge"
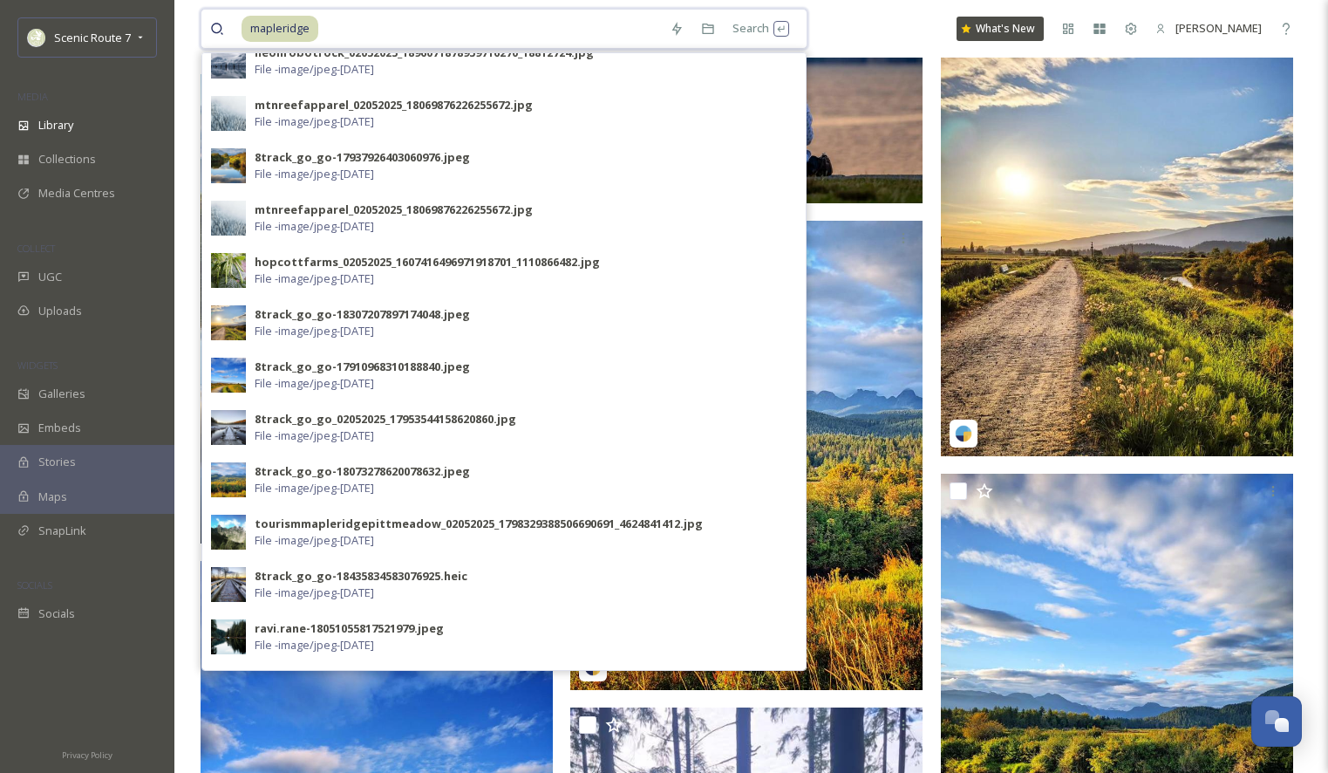
scroll to position [0, 0]
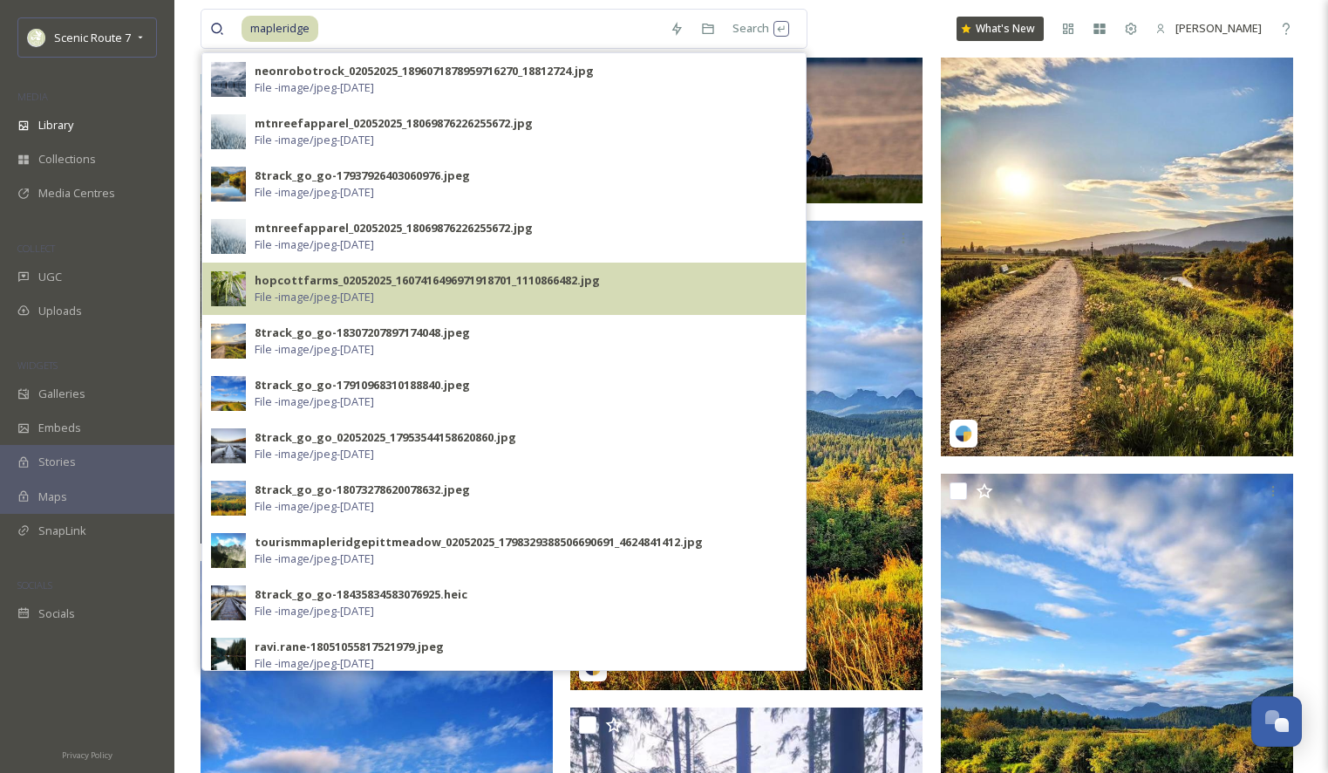
click at [227, 282] on img at bounding box center [228, 288] width 35 height 35
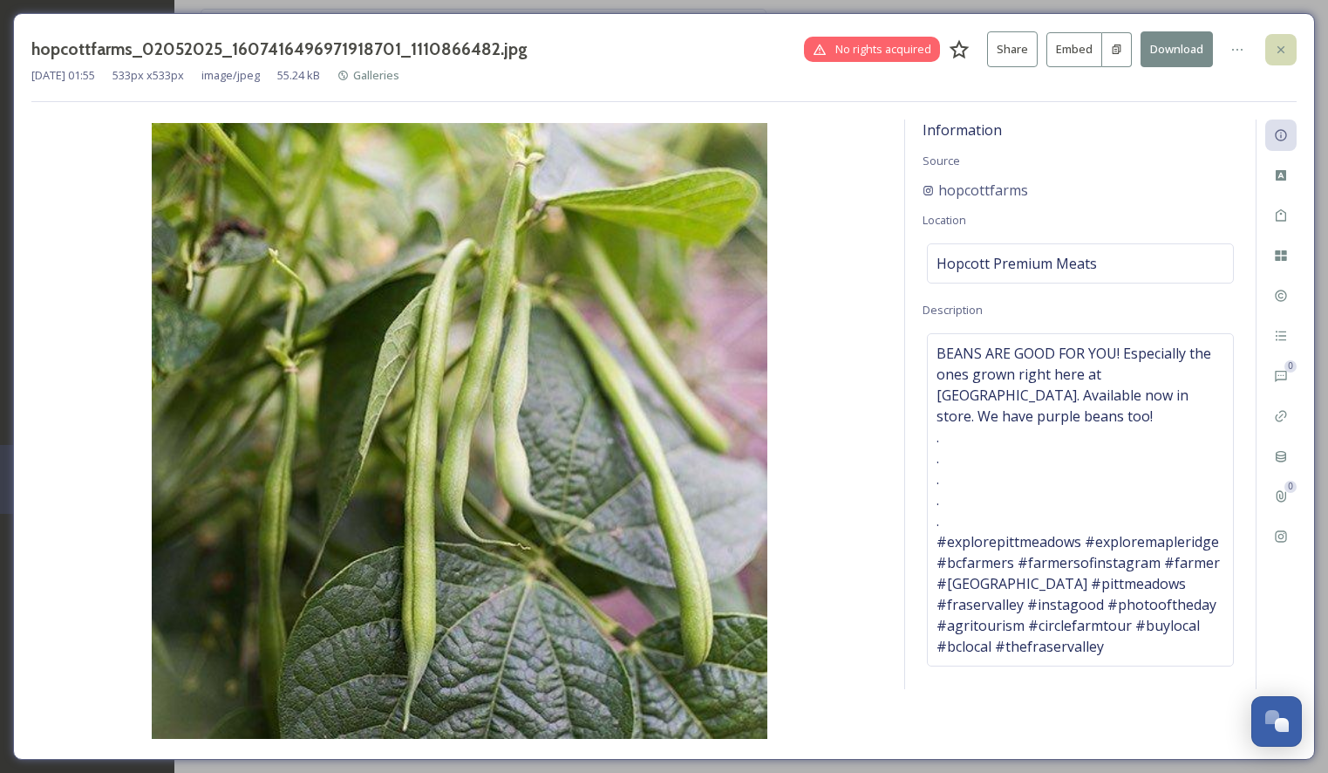
click at [1283, 50] on icon at bounding box center [1281, 50] width 14 height 14
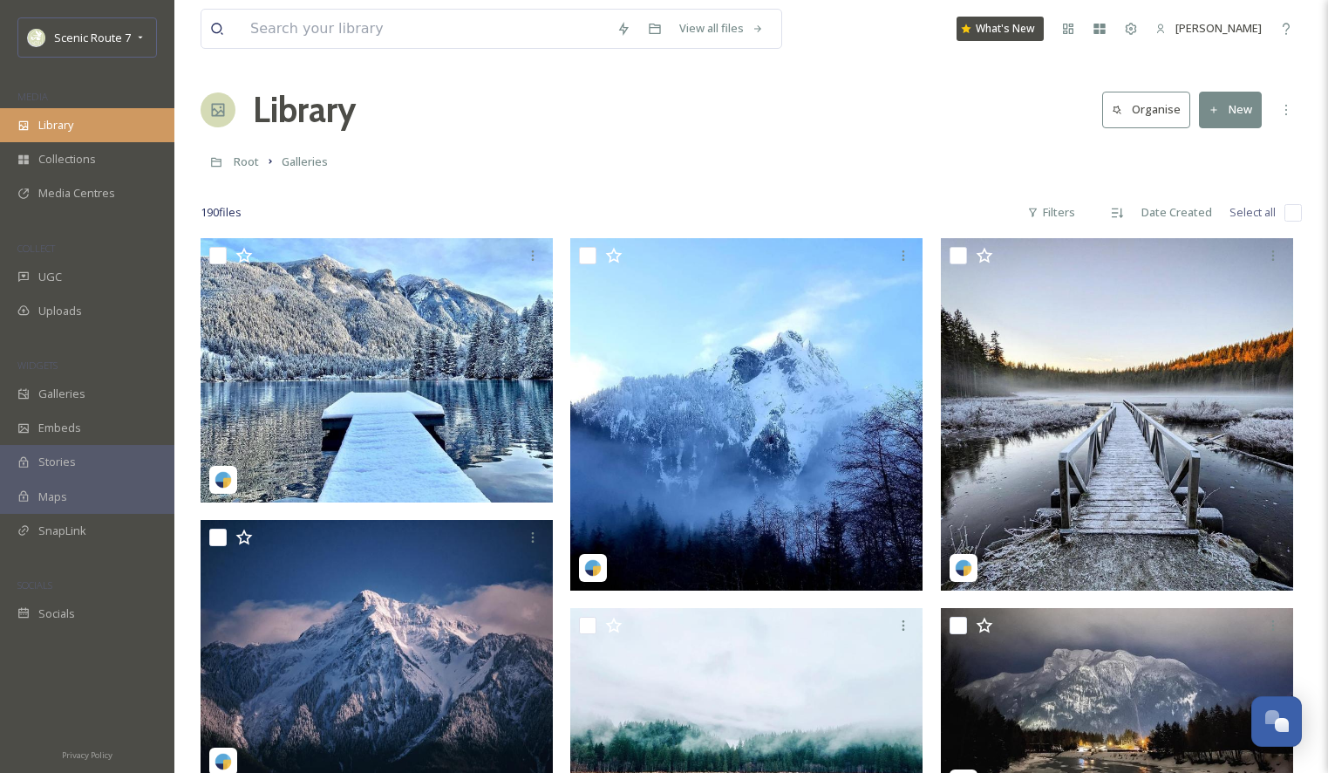
click at [54, 119] on span "Library" at bounding box center [55, 125] width 35 height 17
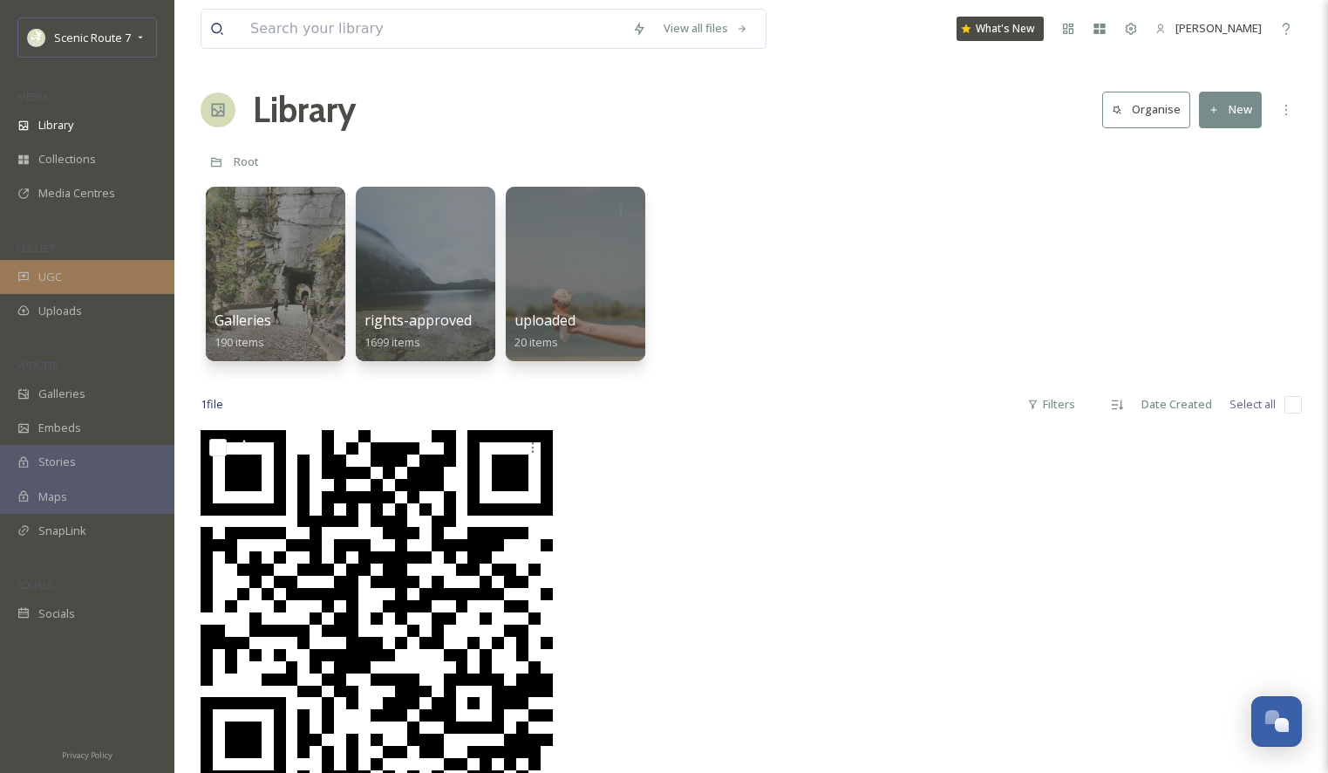
click at [48, 275] on span "UGC" at bounding box center [50, 277] width 24 height 17
